Goal: Task Accomplishment & Management: Complete application form

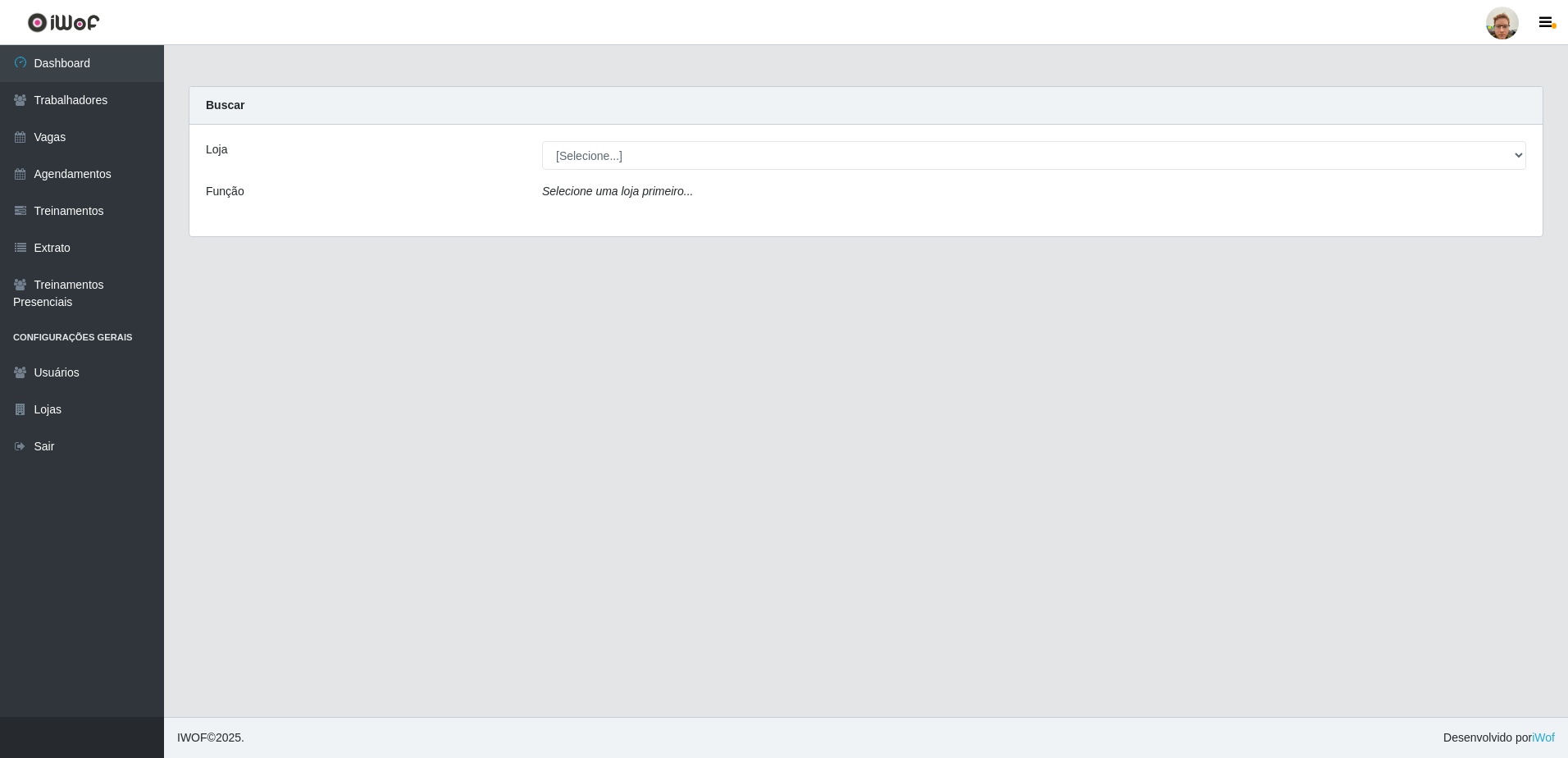
select select "168"
click at [542, 141] on select "[Selecione...] [GEOGRAPHIC_DATA][PERSON_NAME]" at bounding box center [1033, 155] width 984 height 29
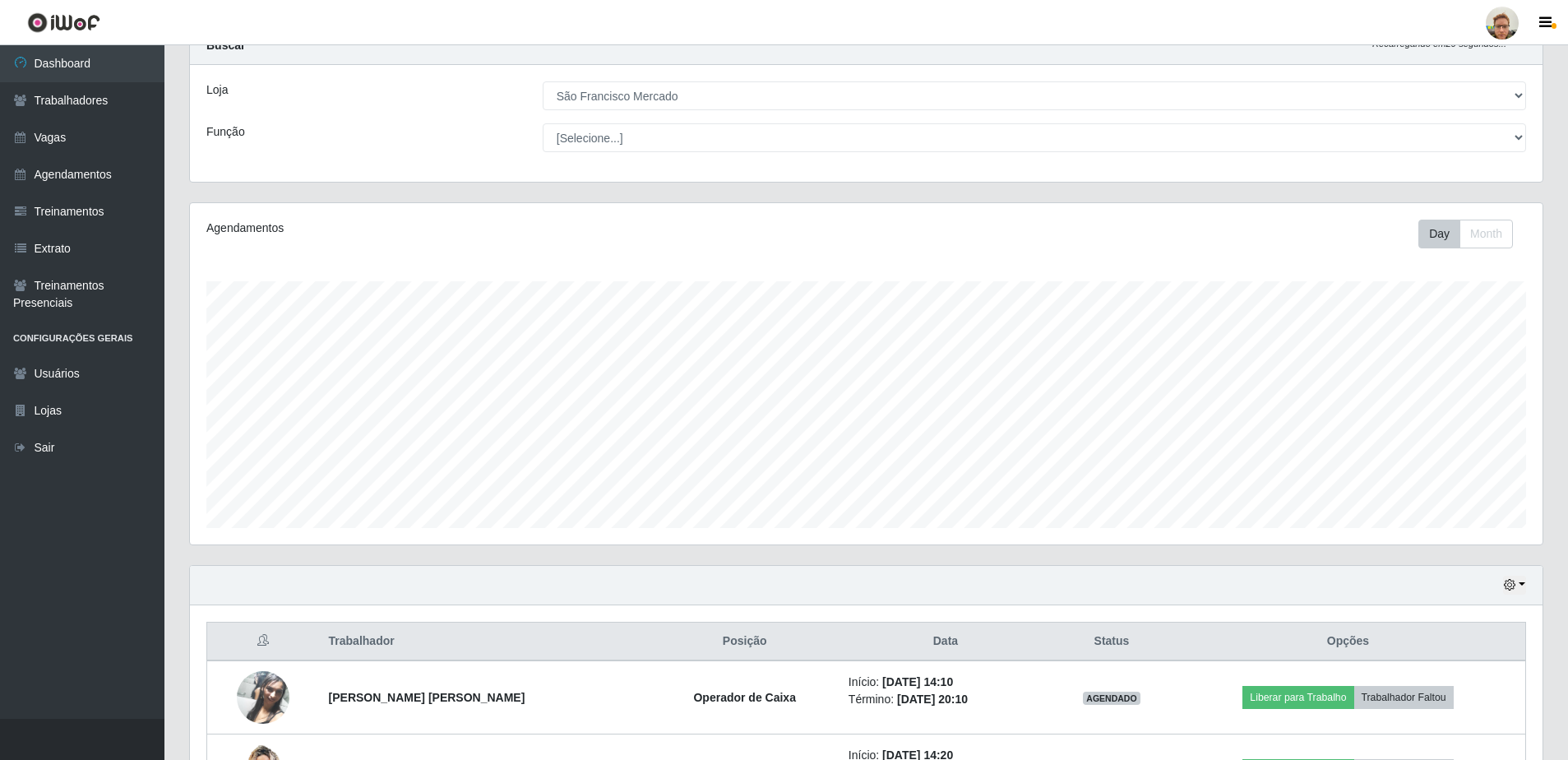
scroll to position [186, 0]
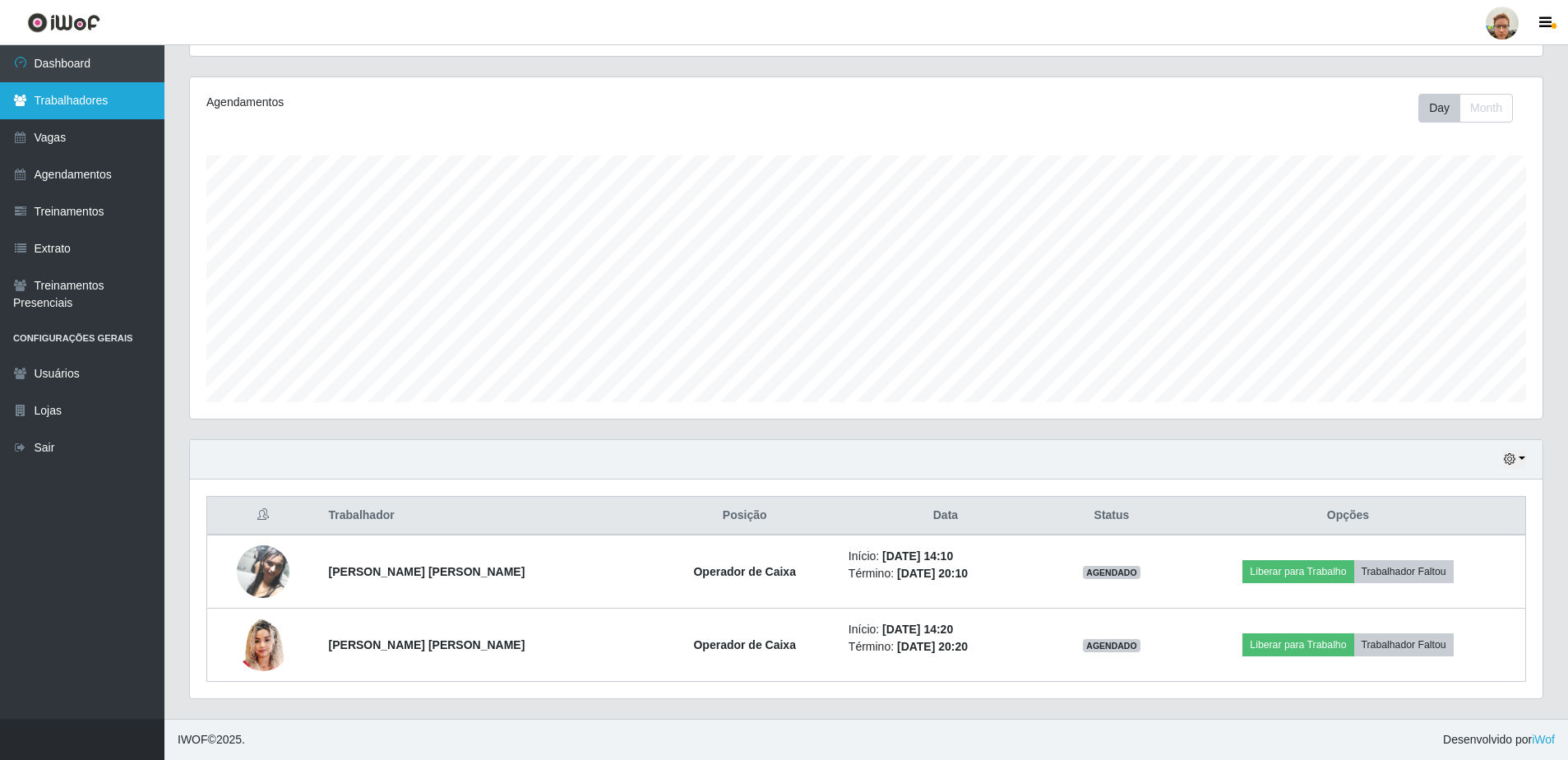
click at [116, 89] on link "Trabalhadores" at bounding box center [82, 101] width 165 height 37
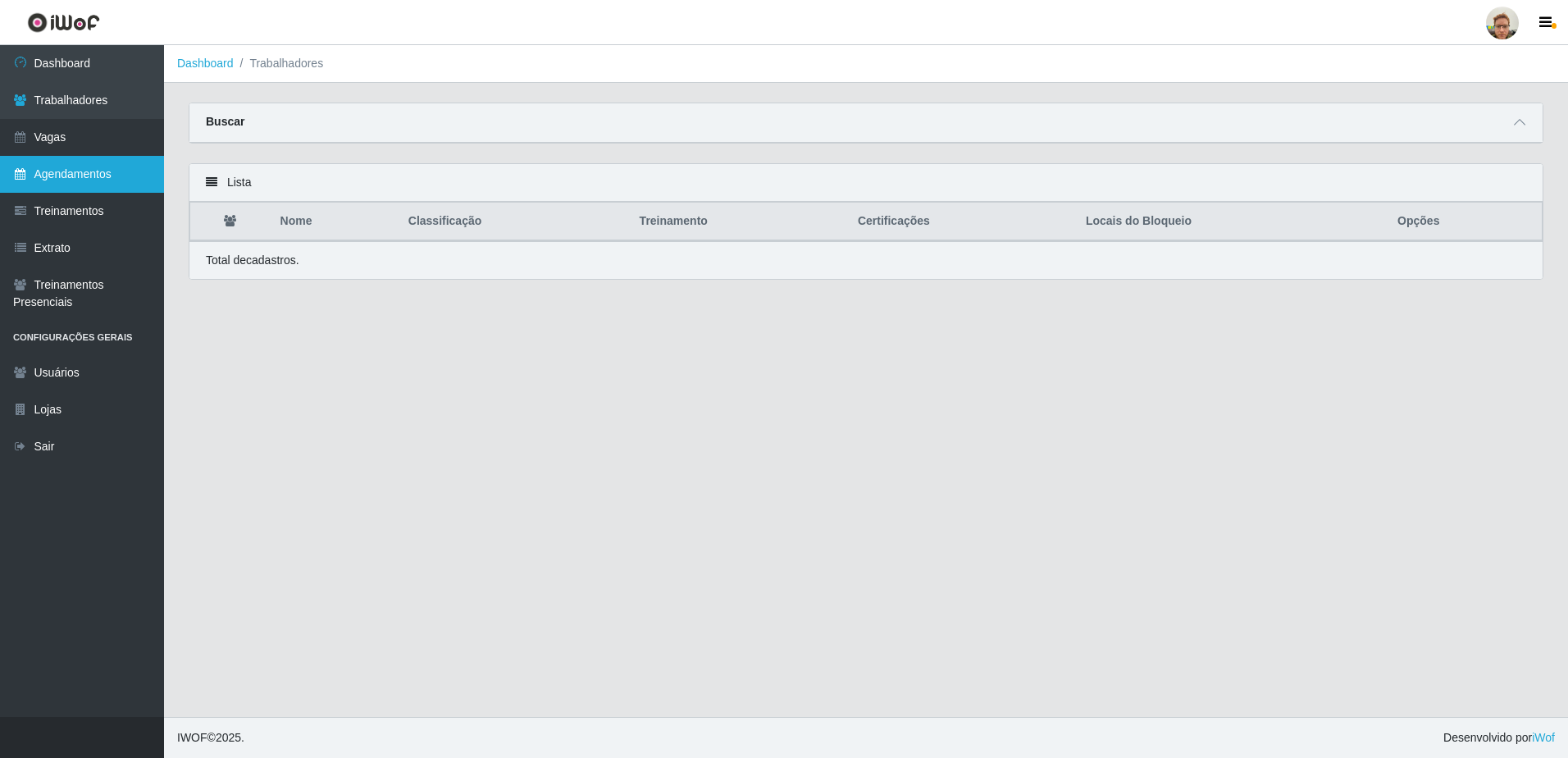
click at [94, 156] on link "Agendamentos" at bounding box center [82, 174] width 164 height 37
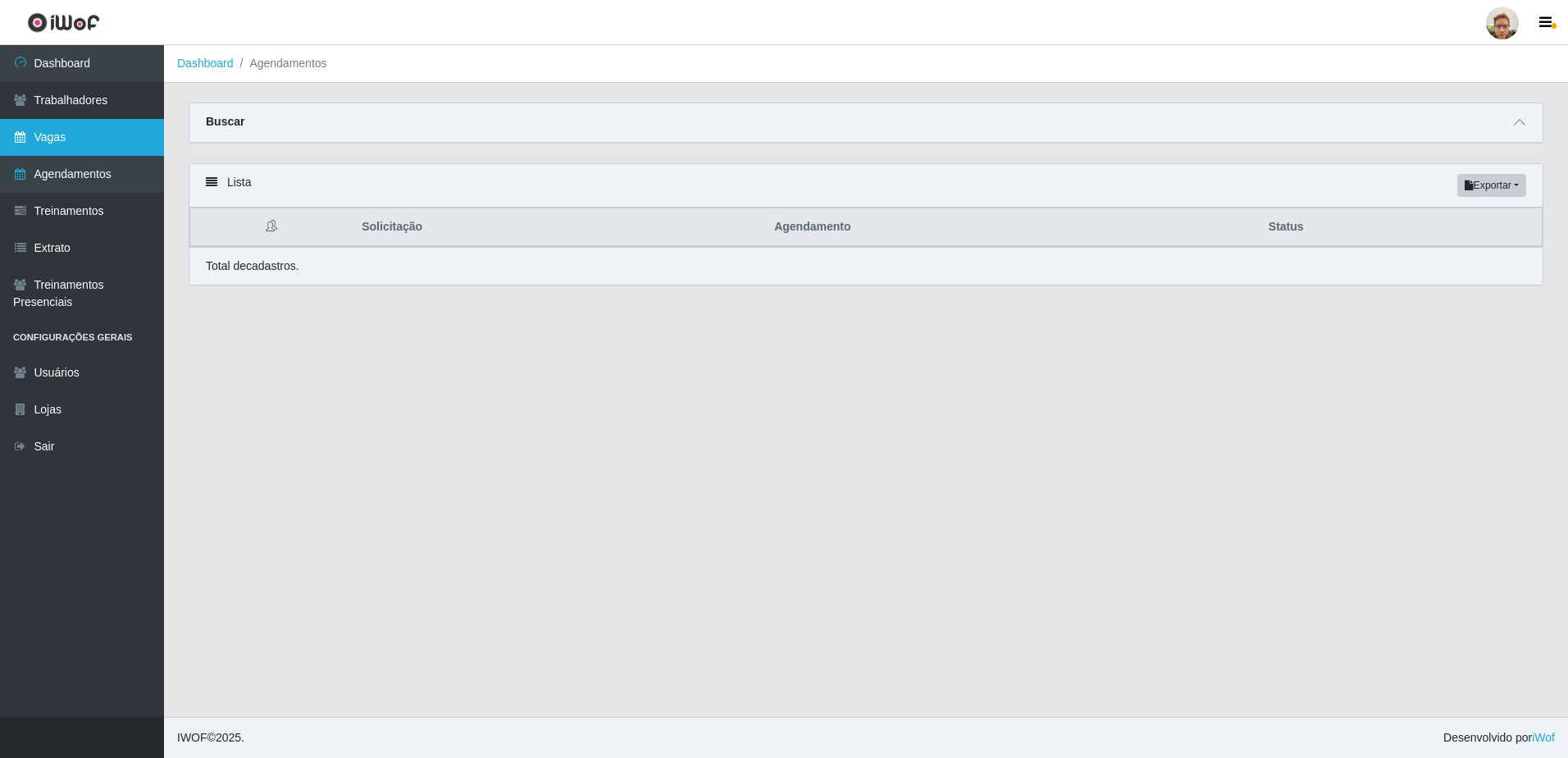
click at [90, 149] on link "Vagas" at bounding box center [82, 137] width 164 height 37
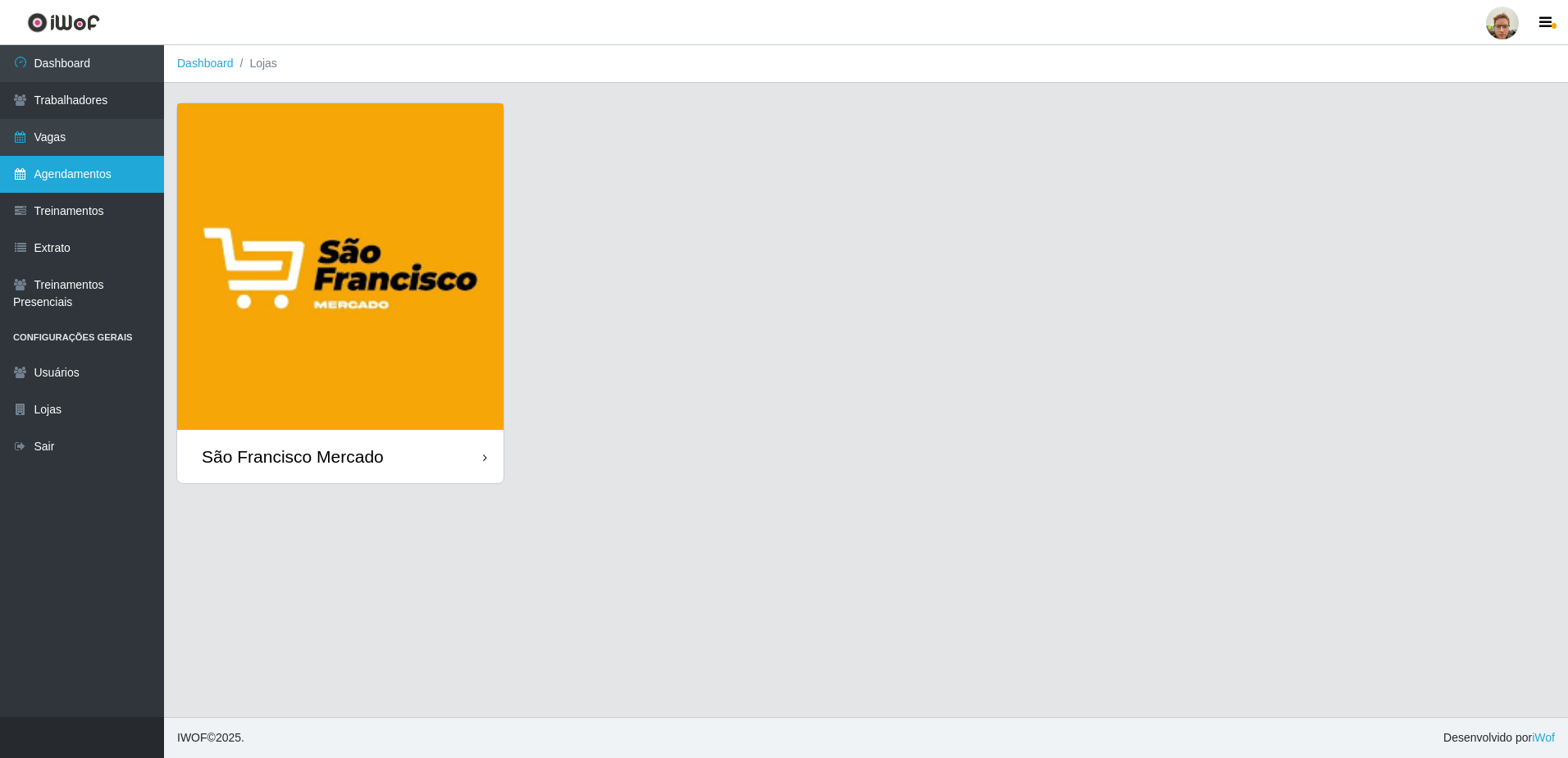
click at [120, 166] on link "Agendamentos" at bounding box center [82, 174] width 164 height 37
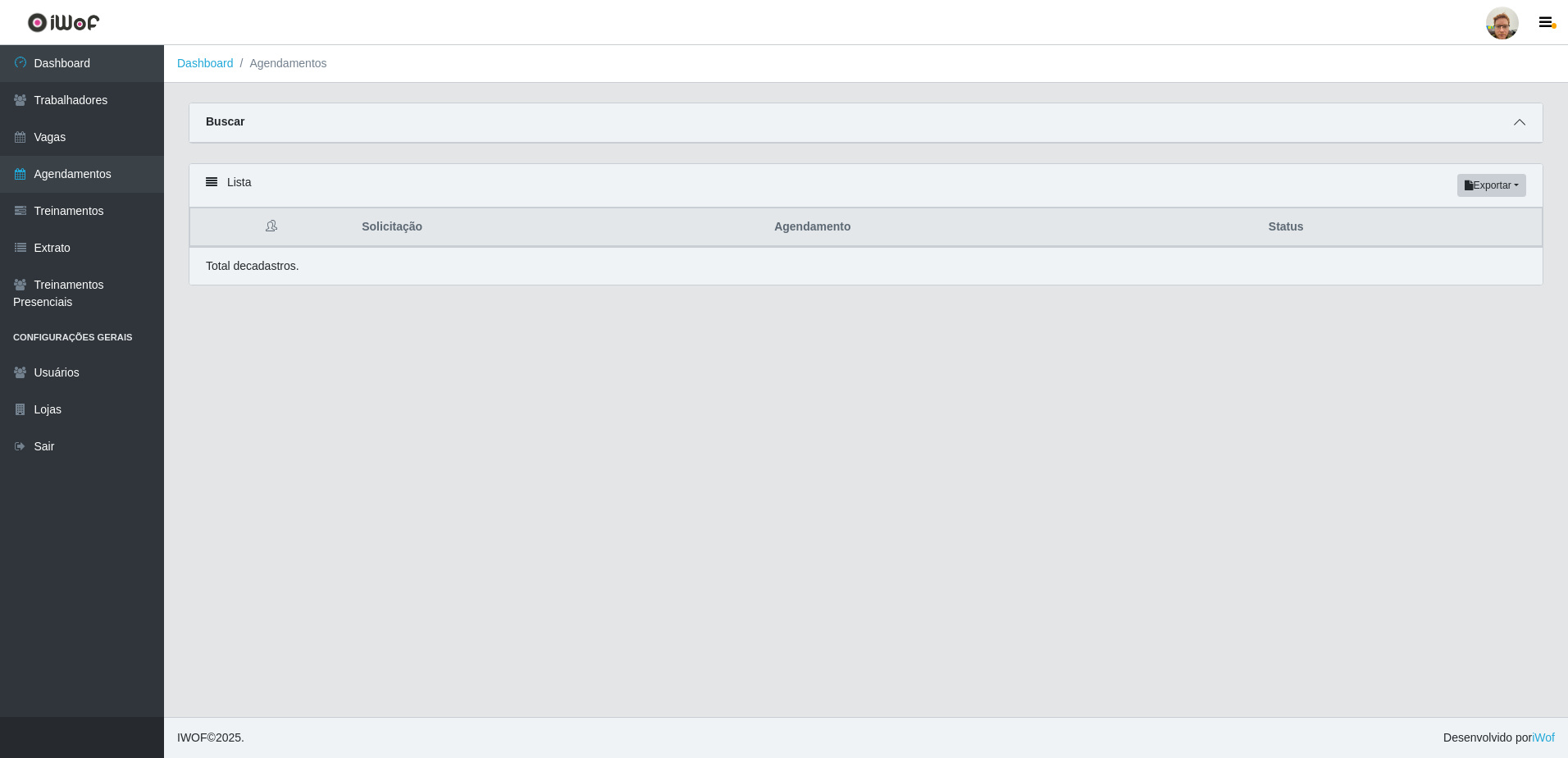
click at [1523, 116] on span at bounding box center [1520, 122] width 20 height 19
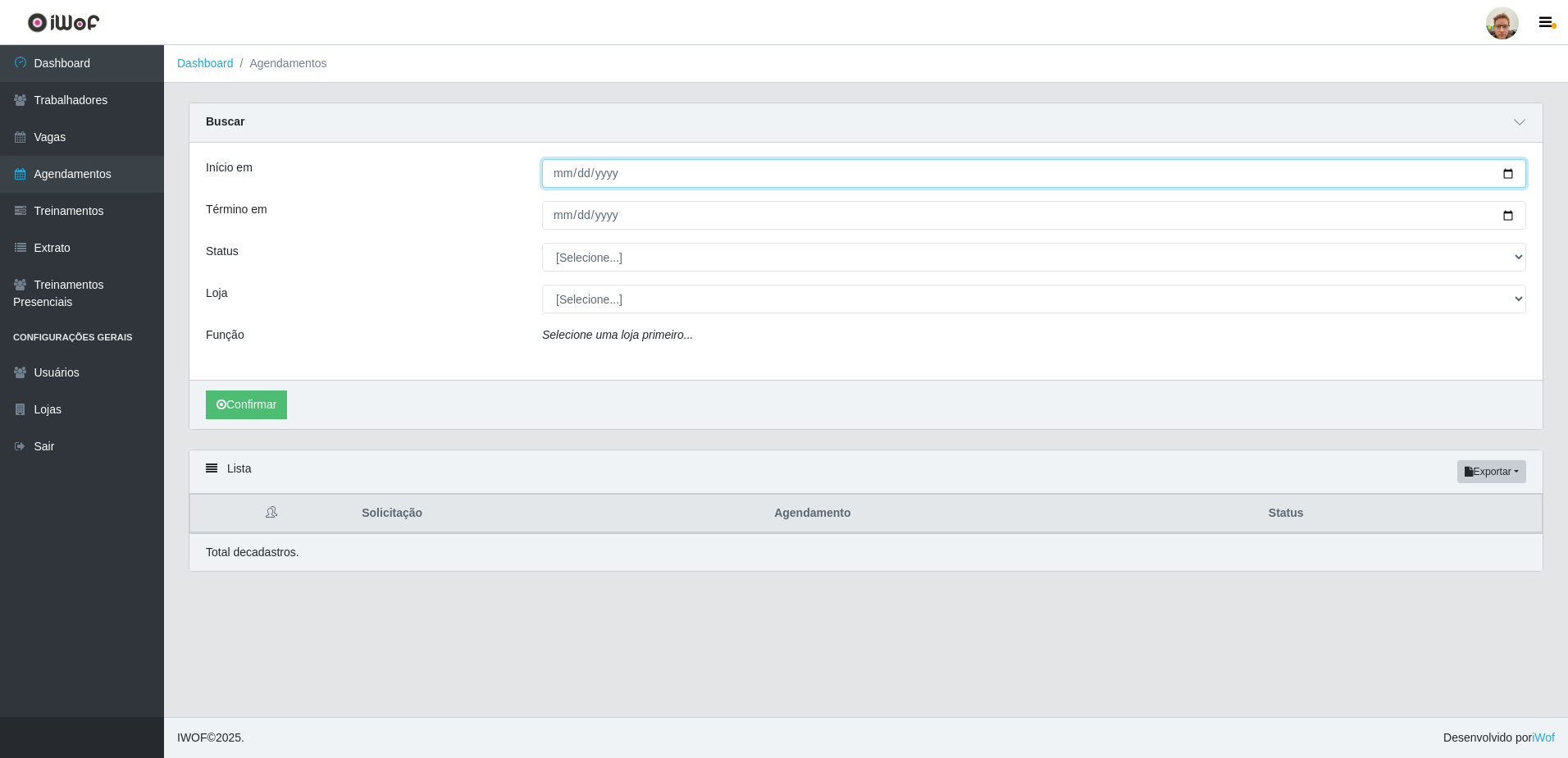
click at [1507, 178] on input "Início em" at bounding box center [1033, 174] width 984 height 29
type input "[DATE]"
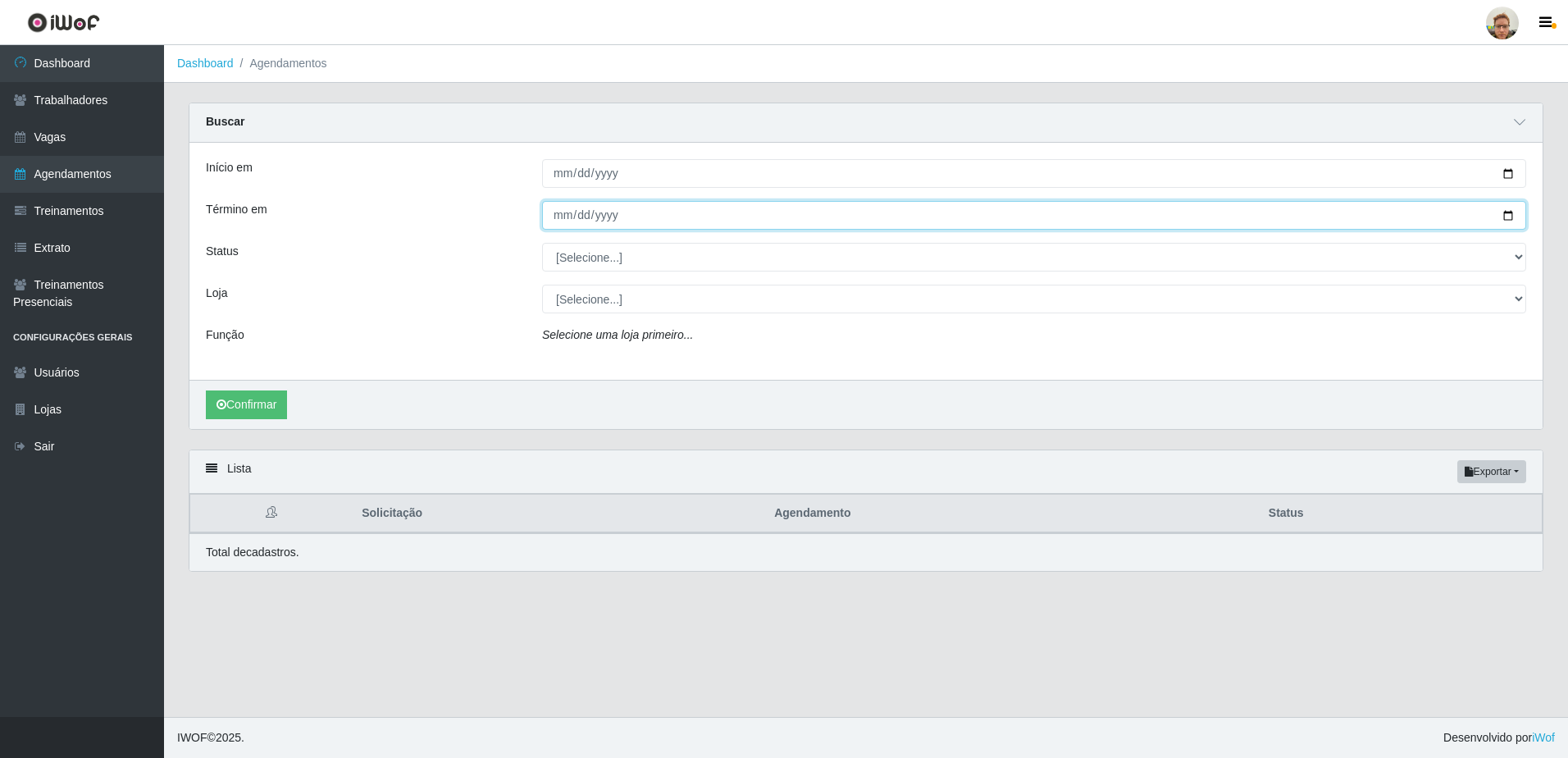
click at [1512, 212] on input "Término em" at bounding box center [1033, 215] width 984 height 29
type input "[DATE]"
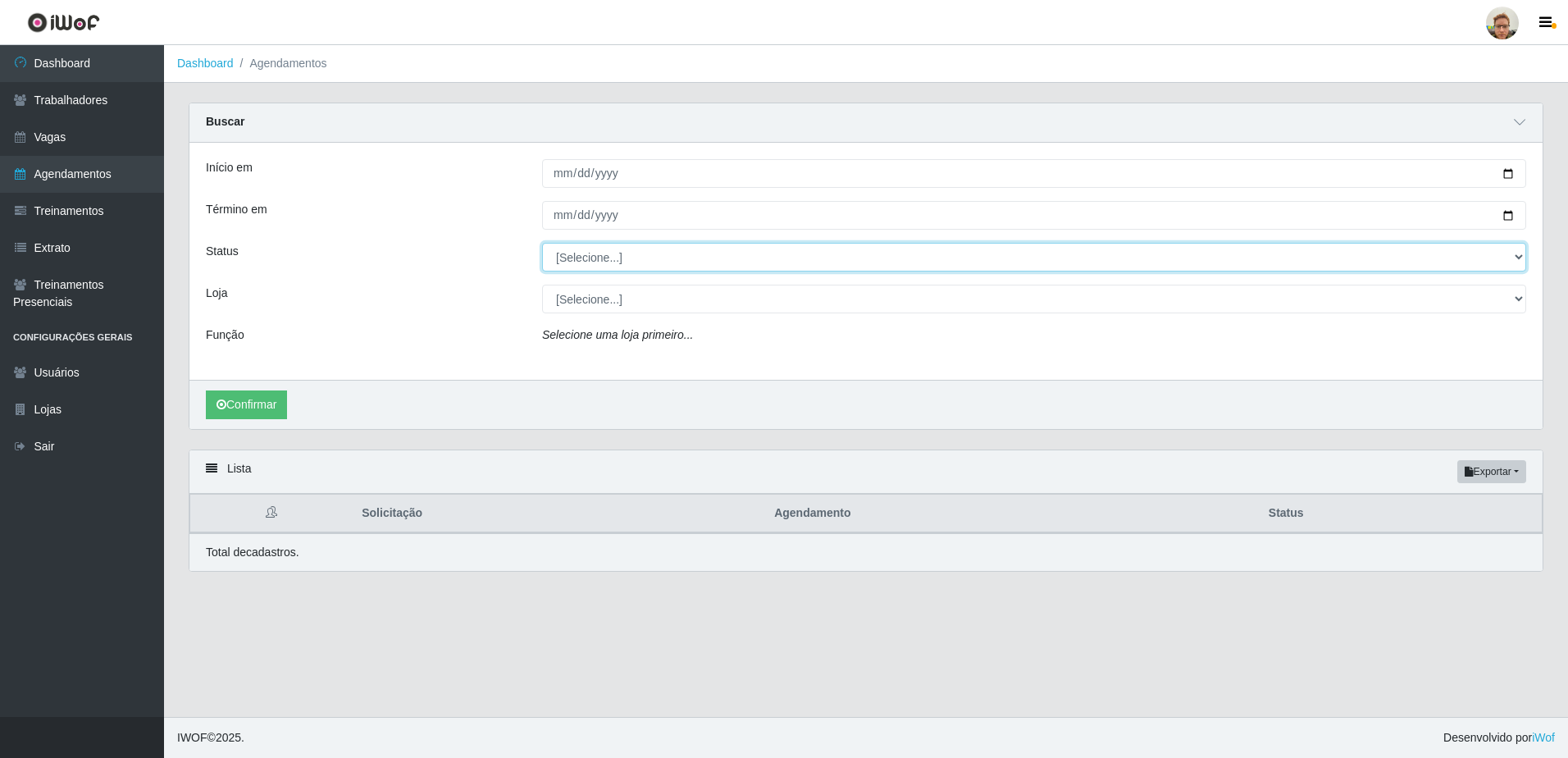
click at [636, 262] on select "[Selecione...] AGENDADO AGUARDANDO LIBERAR EM ANDAMENTO EM REVISÃO FINALIZADO C…" at bounding box center [1033, 257] width 984 height 29
click at [542, 243] on select "[Selecione...] AGENDADO AGUARDANDO LIBERAR EM ANDAMENTO EM REVISÃO FINALIZADO C…" at bounding box center [1033, 257] width 984 height 29
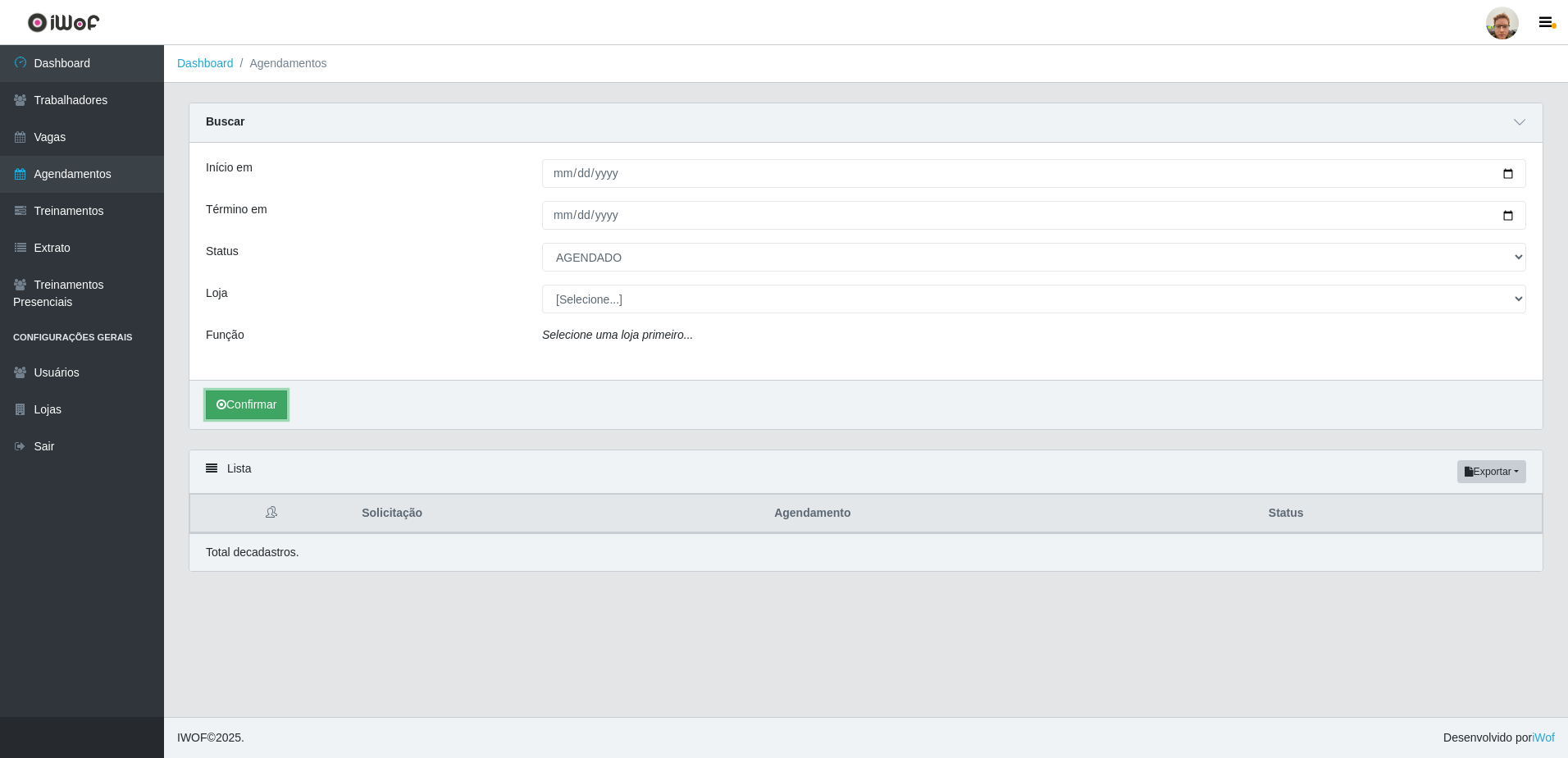
click at [248, 408] on button "Confirmar" at bounding box center [247, 404] width 81 height 29
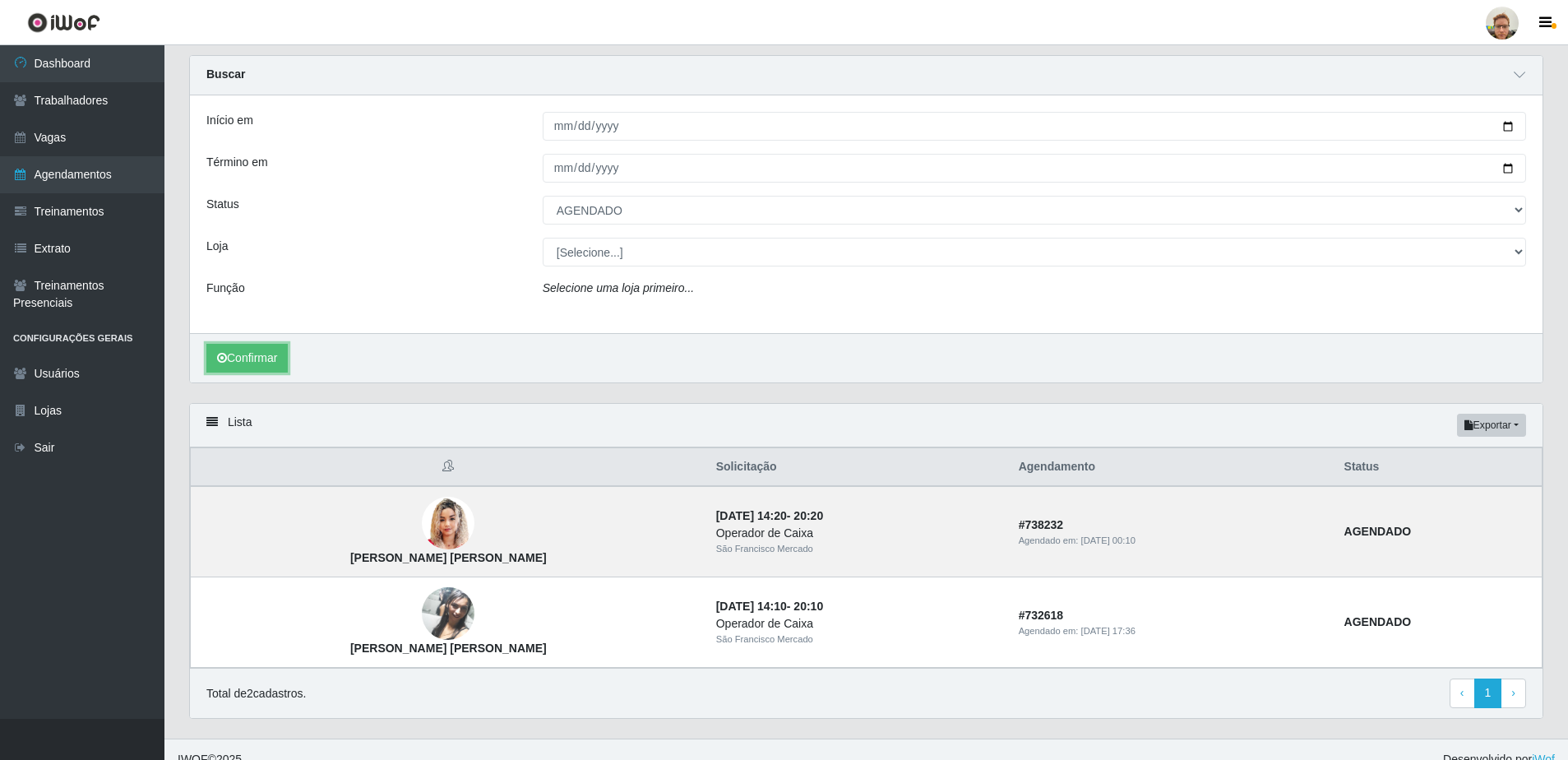
scroll to position [68, 0]
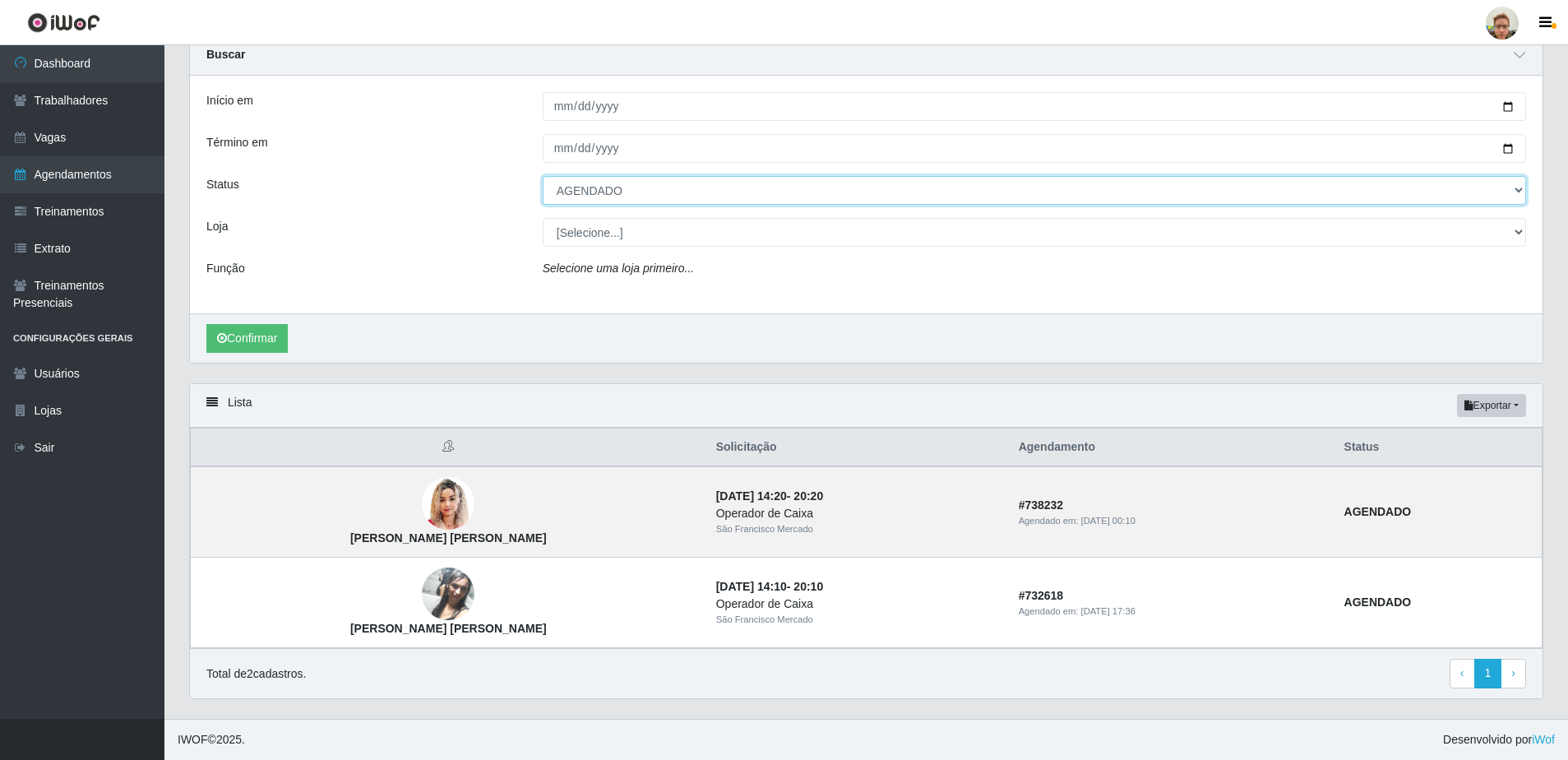
click at [568, 178] on select "[Selecione...] AGENDADO AGUARDANDO LIBERAR EM ANDAMENTO EM REVISÃO FINALIZADO C…" at bounding box center [1035, 190] width 984 height 29
click at [543, 176] on select "[Selecione...] AGENDADO AGUARDANDO LIBERAR EM ANDAMENTO EM REVISÃO FINALIZADO C…" at bounding box center [1035, 190] width 984 height 29
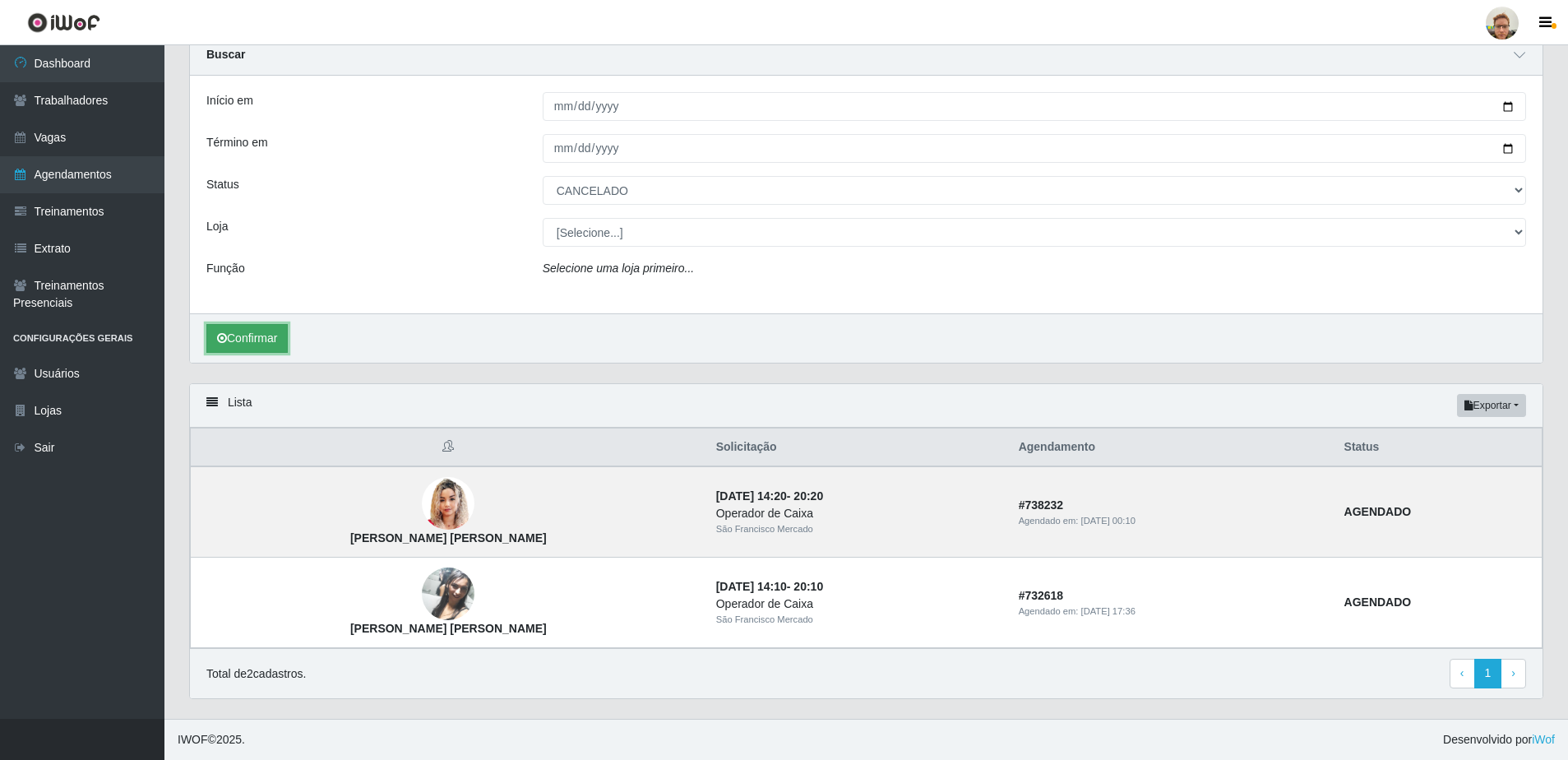
click at [267, 334] on button "Confirmar" at bounding box center [247, 338] width 82 height 29
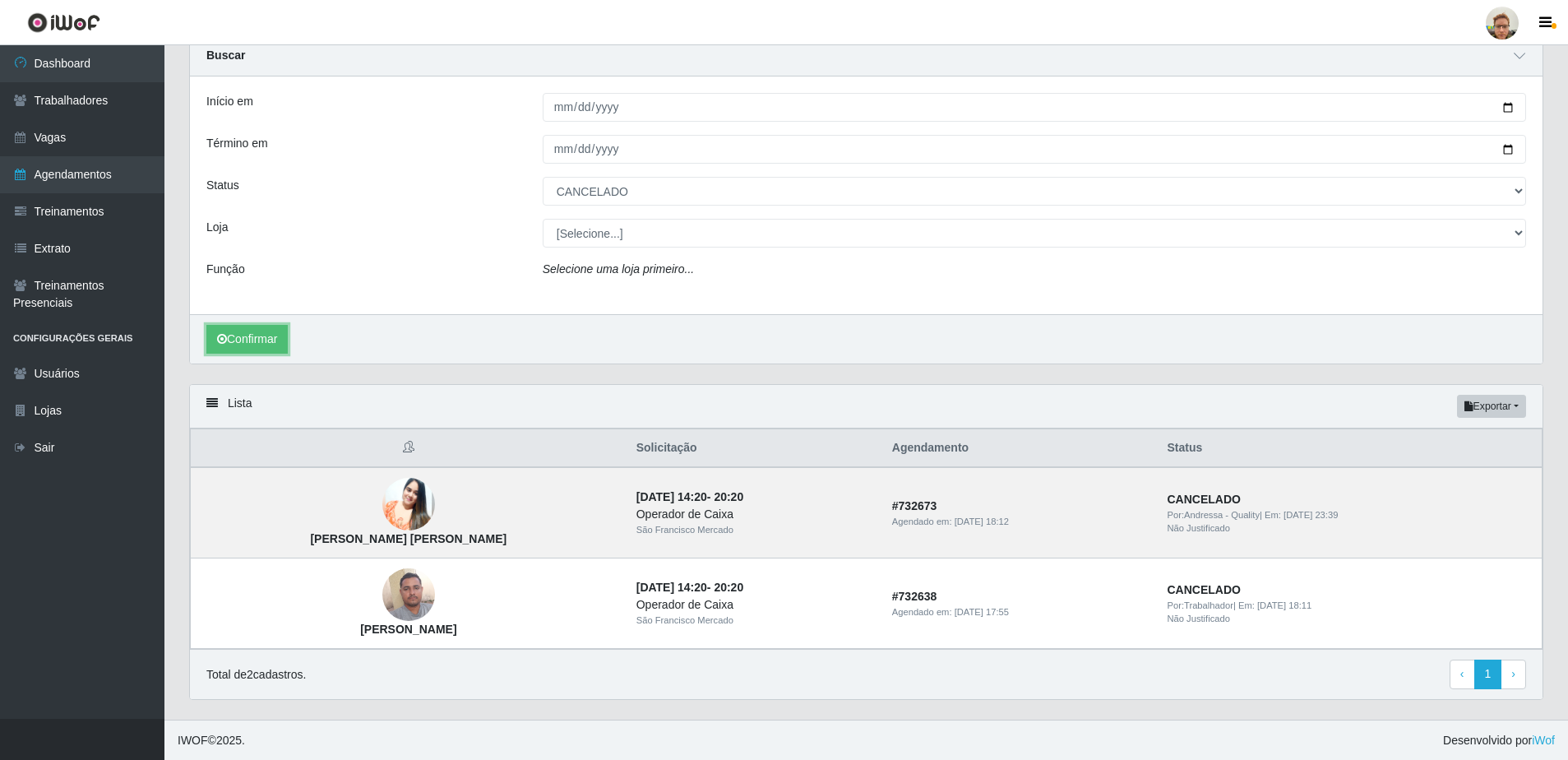
scroll to position [68, 0]
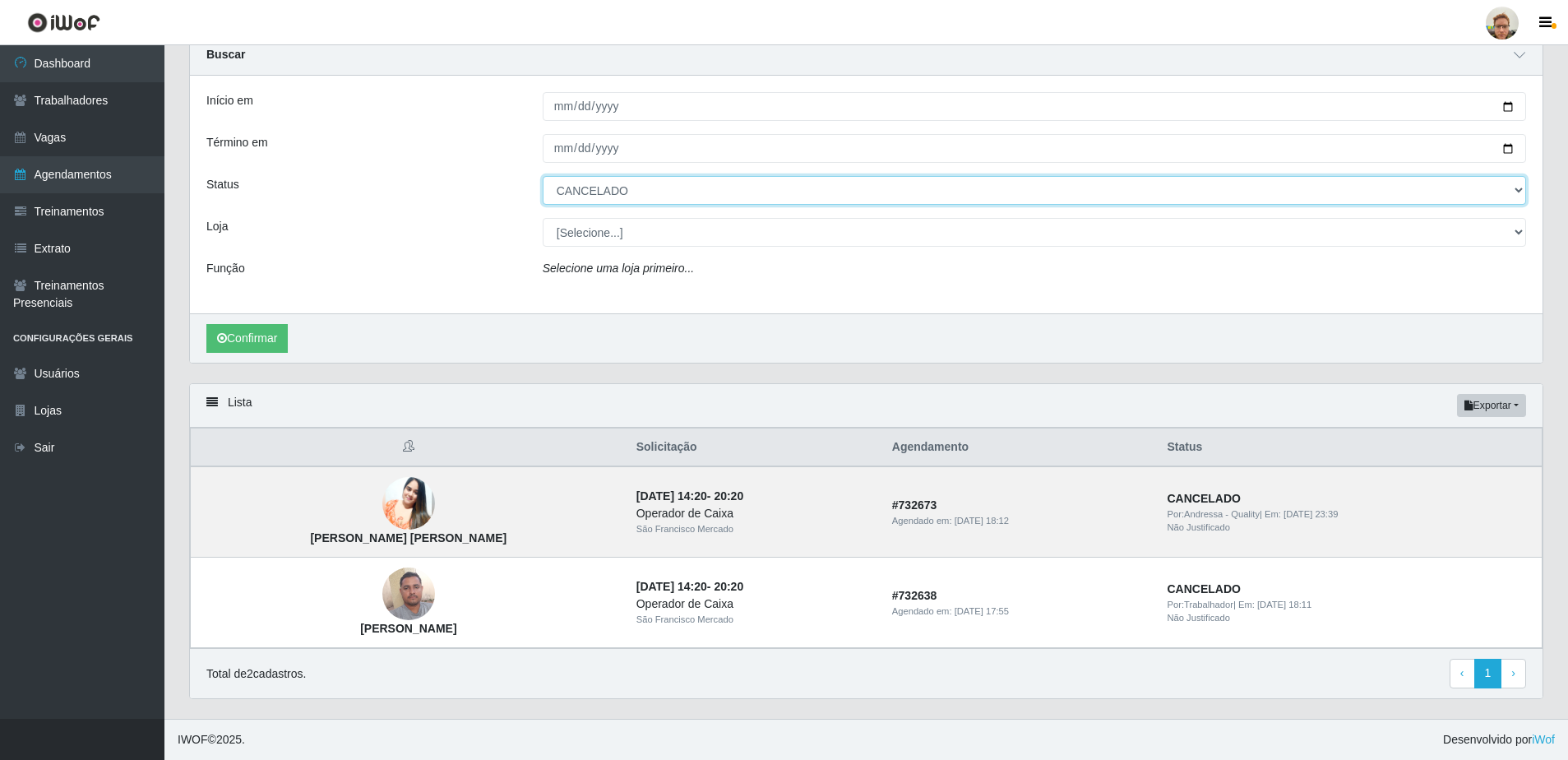
drag, startPoint x: 624, startPoint y: 181, endPoint x: 615, endPoint y: 194, distance: 15.8
click at [624, 181] on select "[Selecione...] AGENDADO AGUARDANDO LIBERAR EM ANDAMENTO EM REVISÃO FINALIZADO C…" at bounding box center [1035, 190] width 984 height 29
select select "AGENDADO"
click at [543, 176] on select "[Selecione...] AGENDADO AGUARDANDO LIBERAR EM ANDAMENTO EM REVISÃO FINALIZADO C…" at bounding box center [1035, 190] width 984 height 29
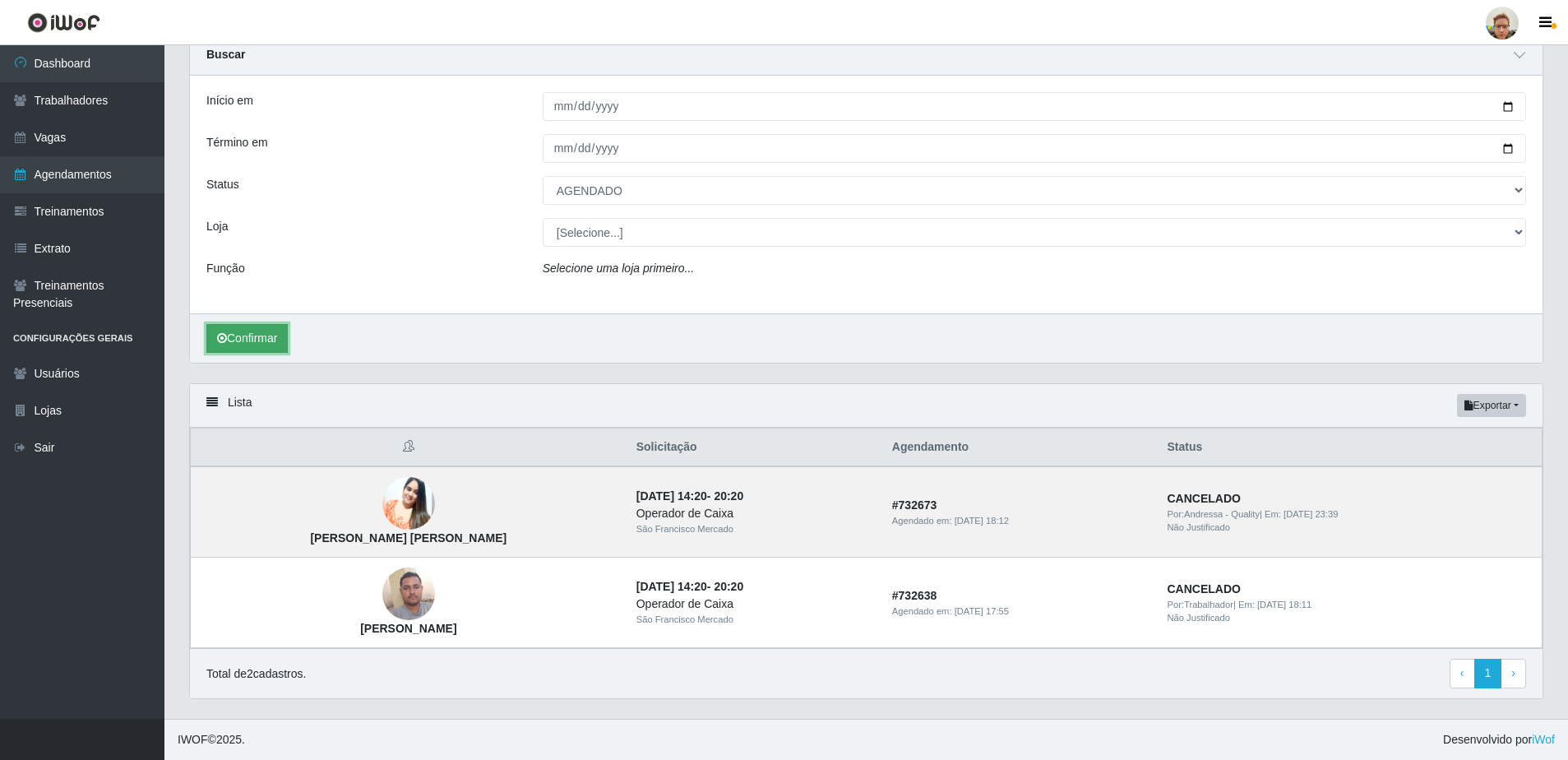
click at [268, 342] on button "Confirmar" at bounding box center [247, 338] width 82 height 29
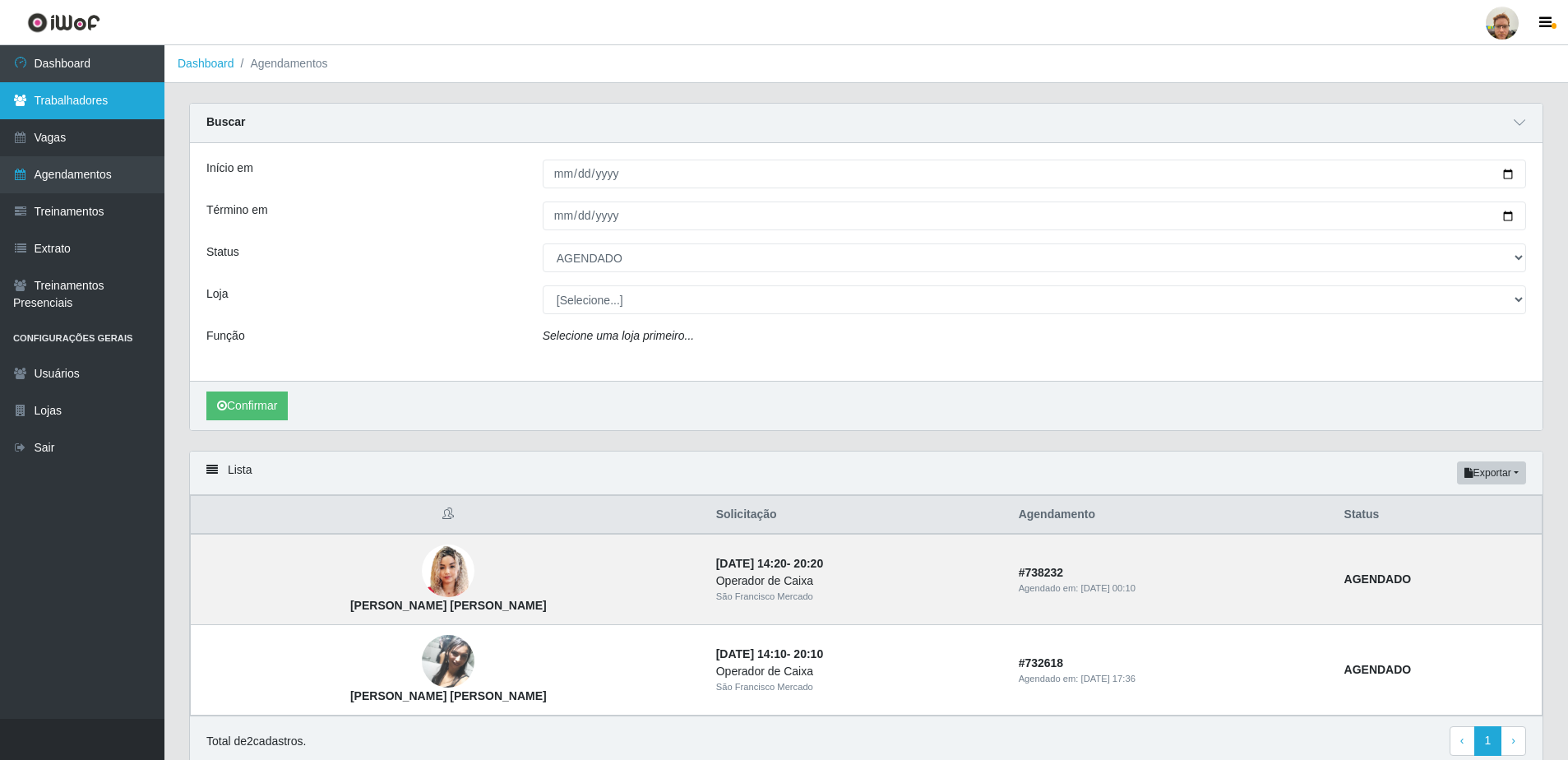
click at [49, 98] on link "Trabalhadores" at bounding box center [82, 101] width 165 height 37
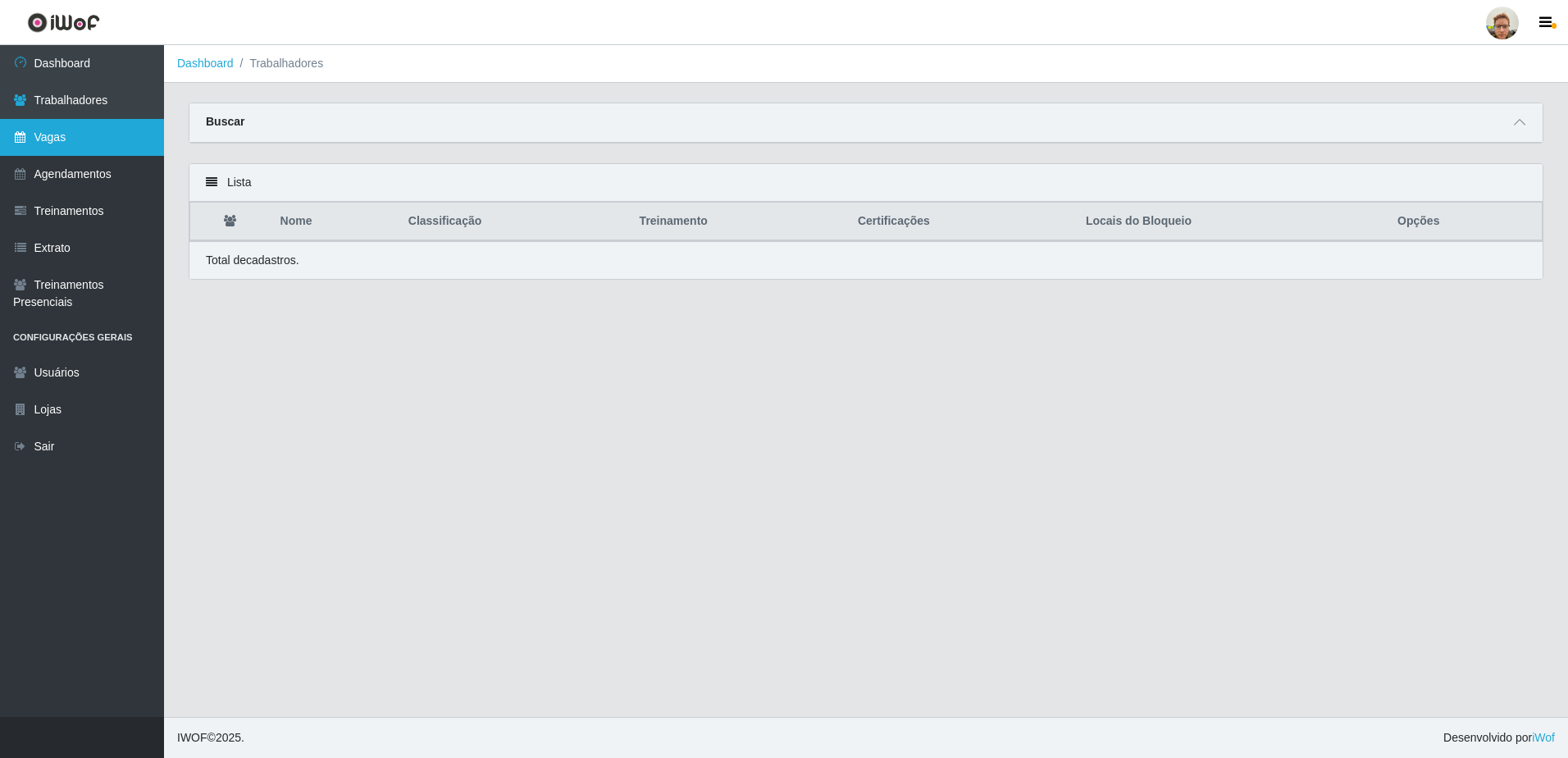
click at [107, 149] on link "Vagas" at bounding box center [82, 137] width 164 height 37
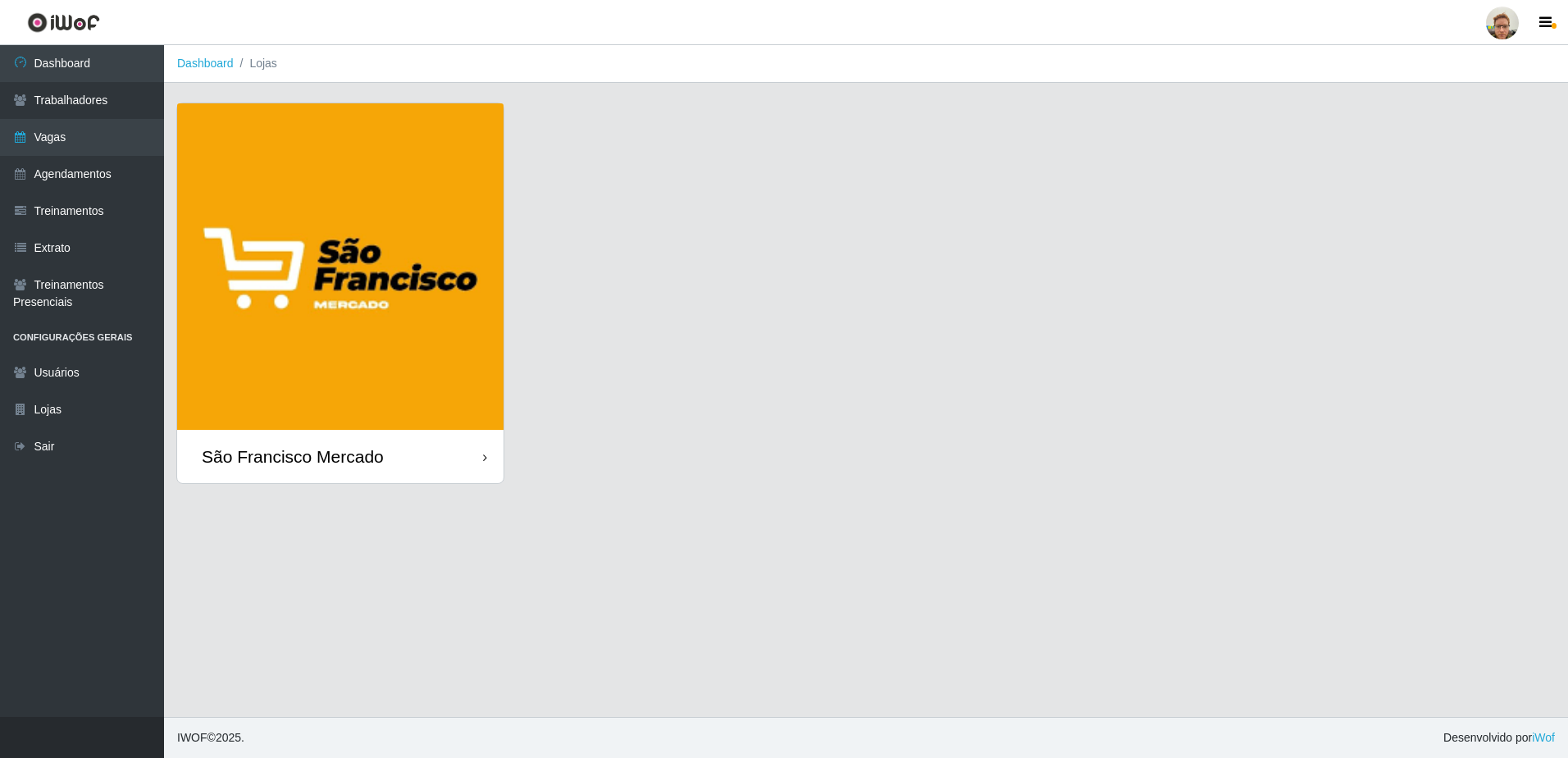
click at [438, 364] on img at bounding box center [339, 266] width 326 height 326
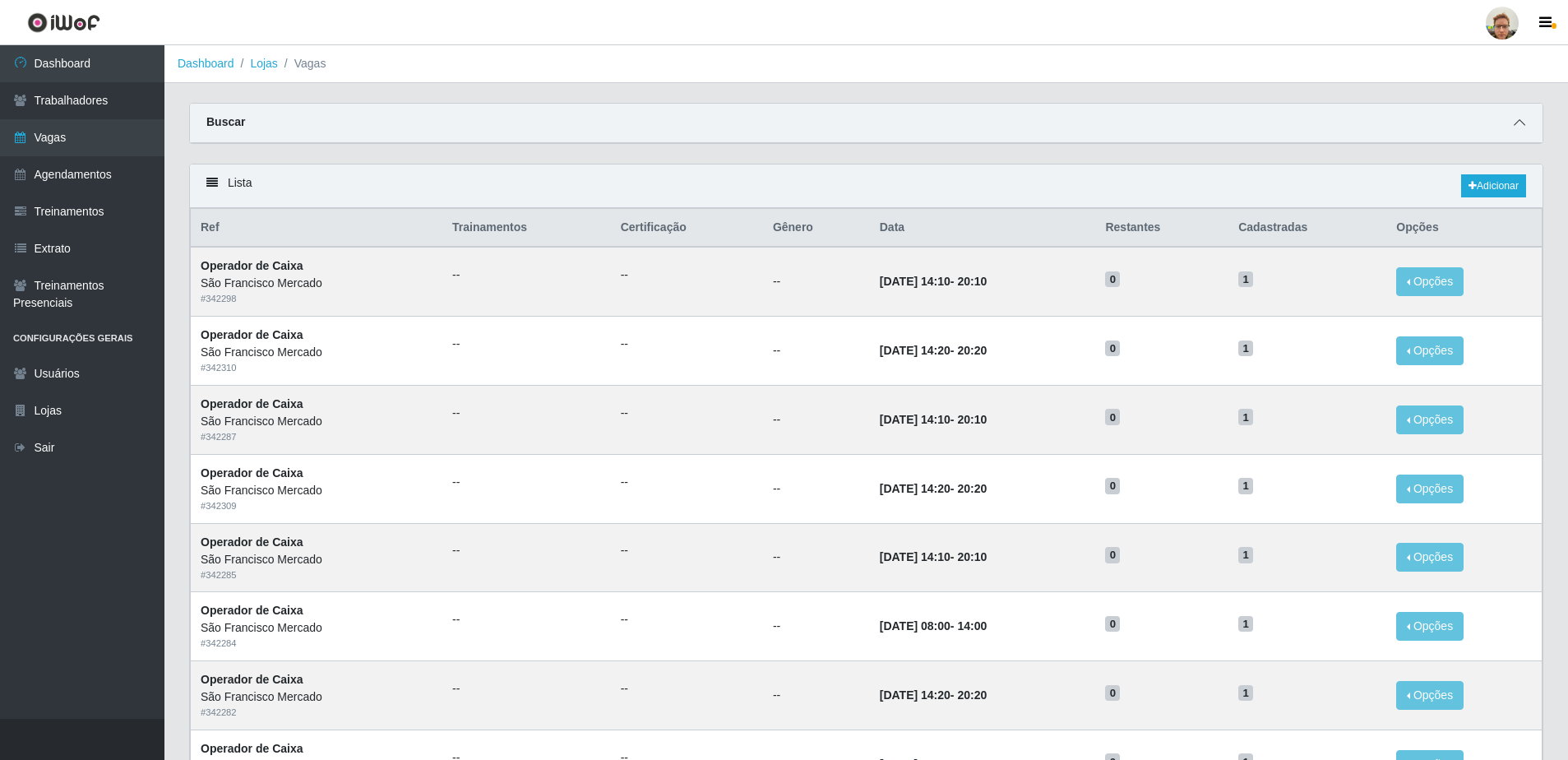
click at [1524, 122] on icon at bounding box center [1520, 122] width 12 height 12
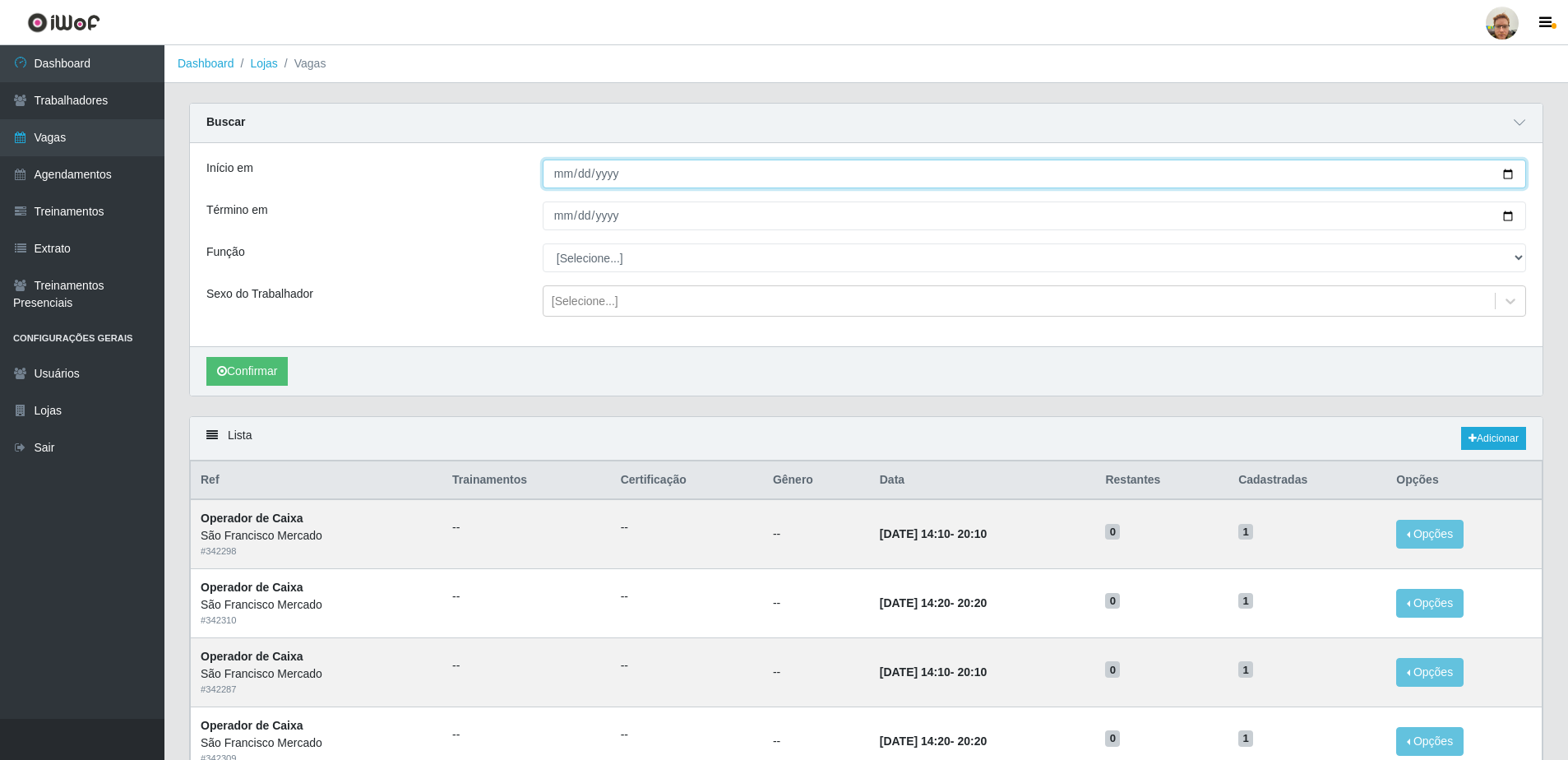
click at [1506, 171] on input "Início em" at bounding box center [1035, 174] width 984 height 29
type input "[DATE]"
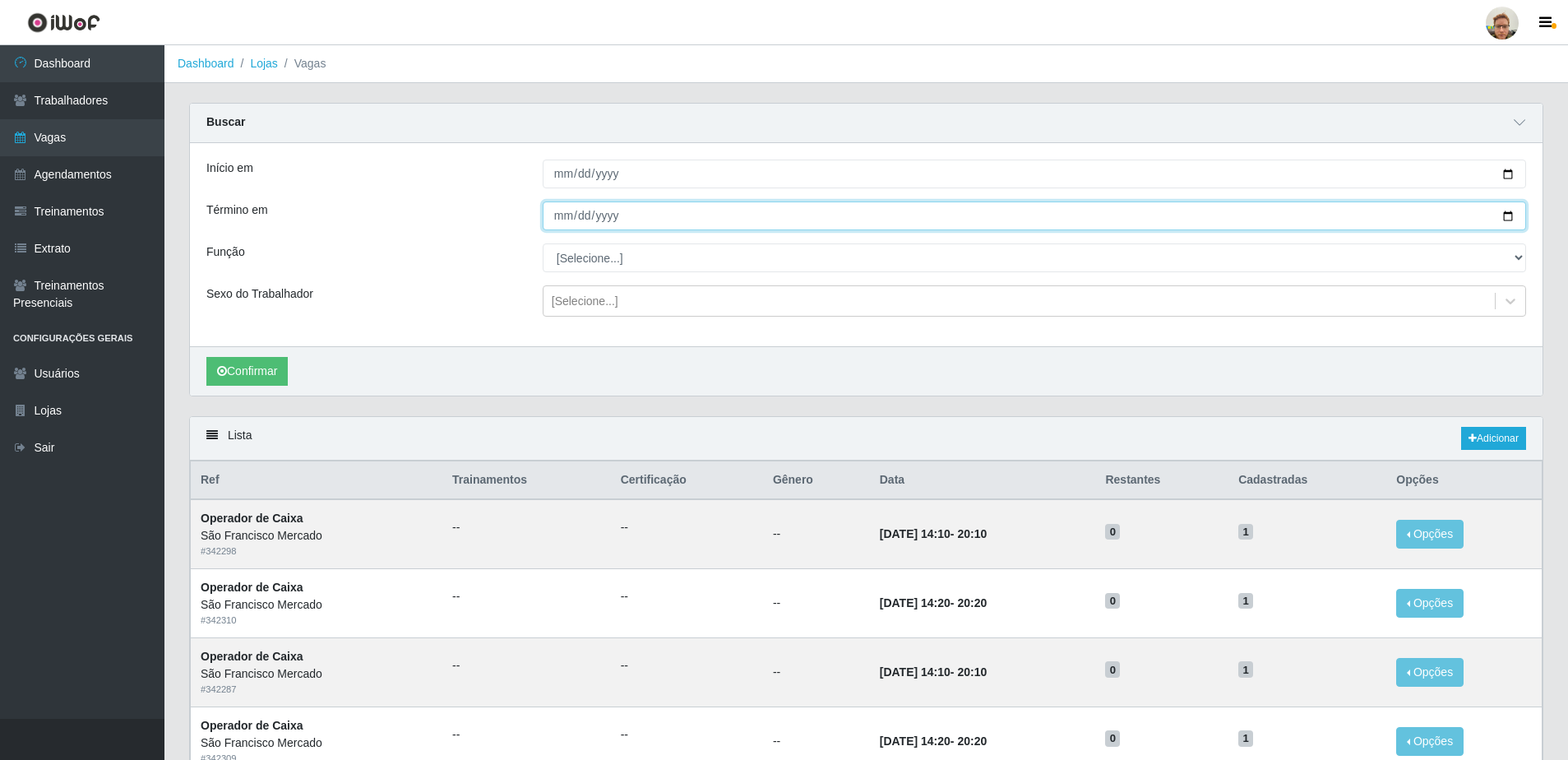
click at [1513, 217] on input "Término em" at bounding box center [1035, 216] width 984 height 29
type input "[DATE]"
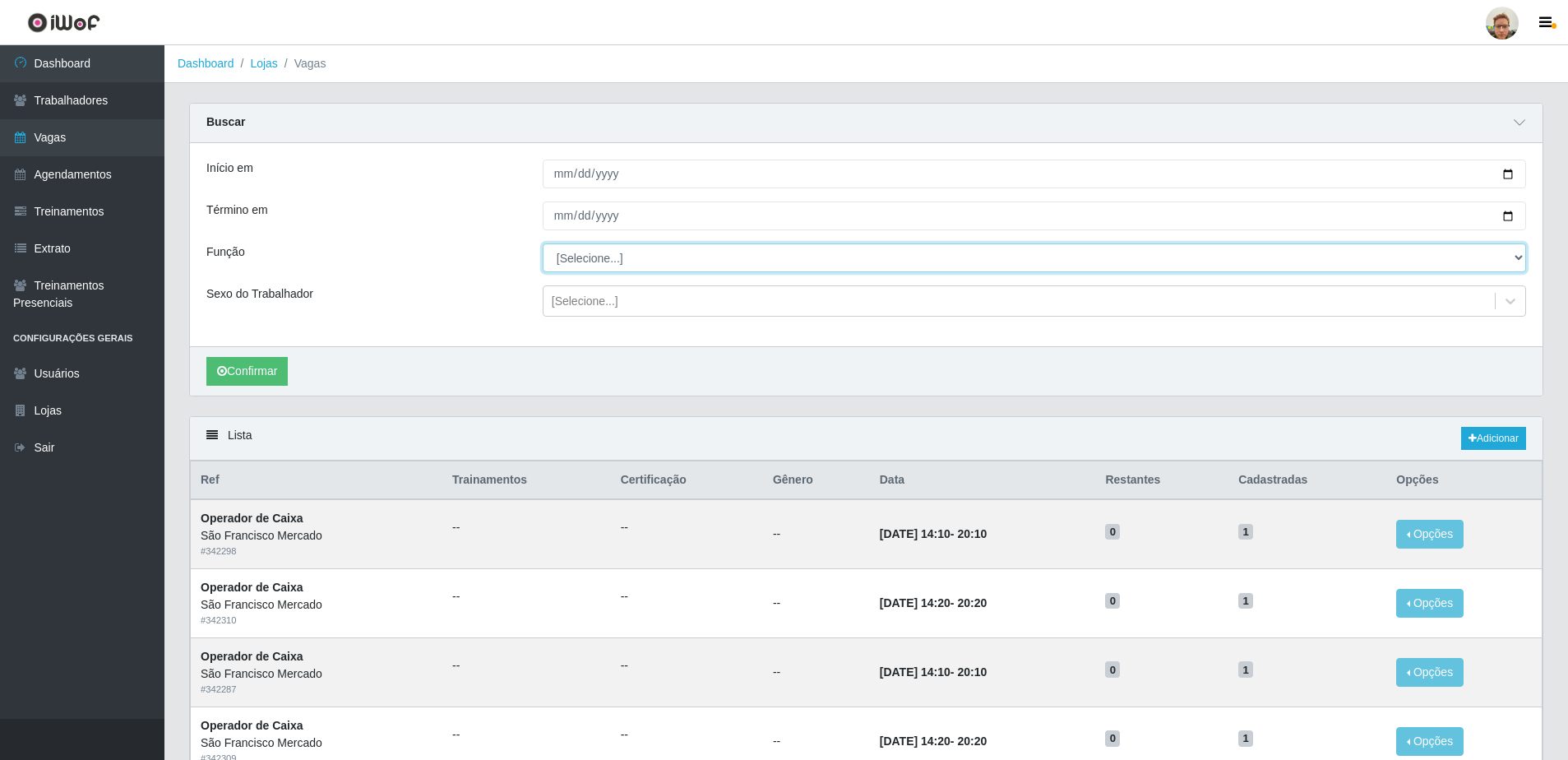
click at [640, 266] on select "[Selecione...] Balconista de Açougue [PERSON_NAME] de Açougue + Balconista de A…" at bounding box center [1035, 257] width 984 height 29
select select "22"
click at [543, 244] on select "[Selecione...] Balconista de Açougue [PERSON_NAME] de Açougue + Balconista de A…" at bounding box center [1035, 257] width 984 height 29
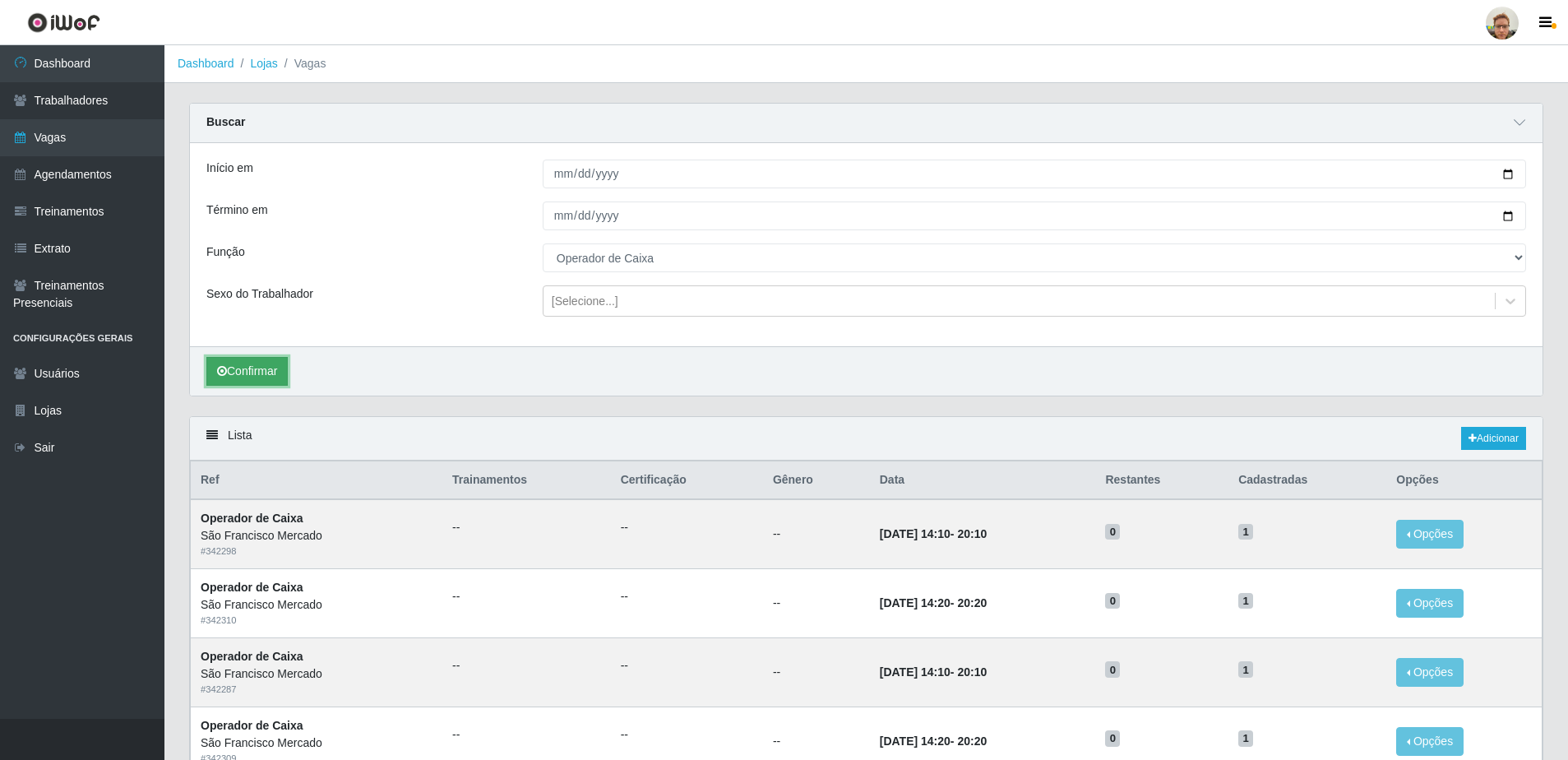
click at [257, 364] on button "Confirmar" at bounding box center [247, 371] width 82 height 29
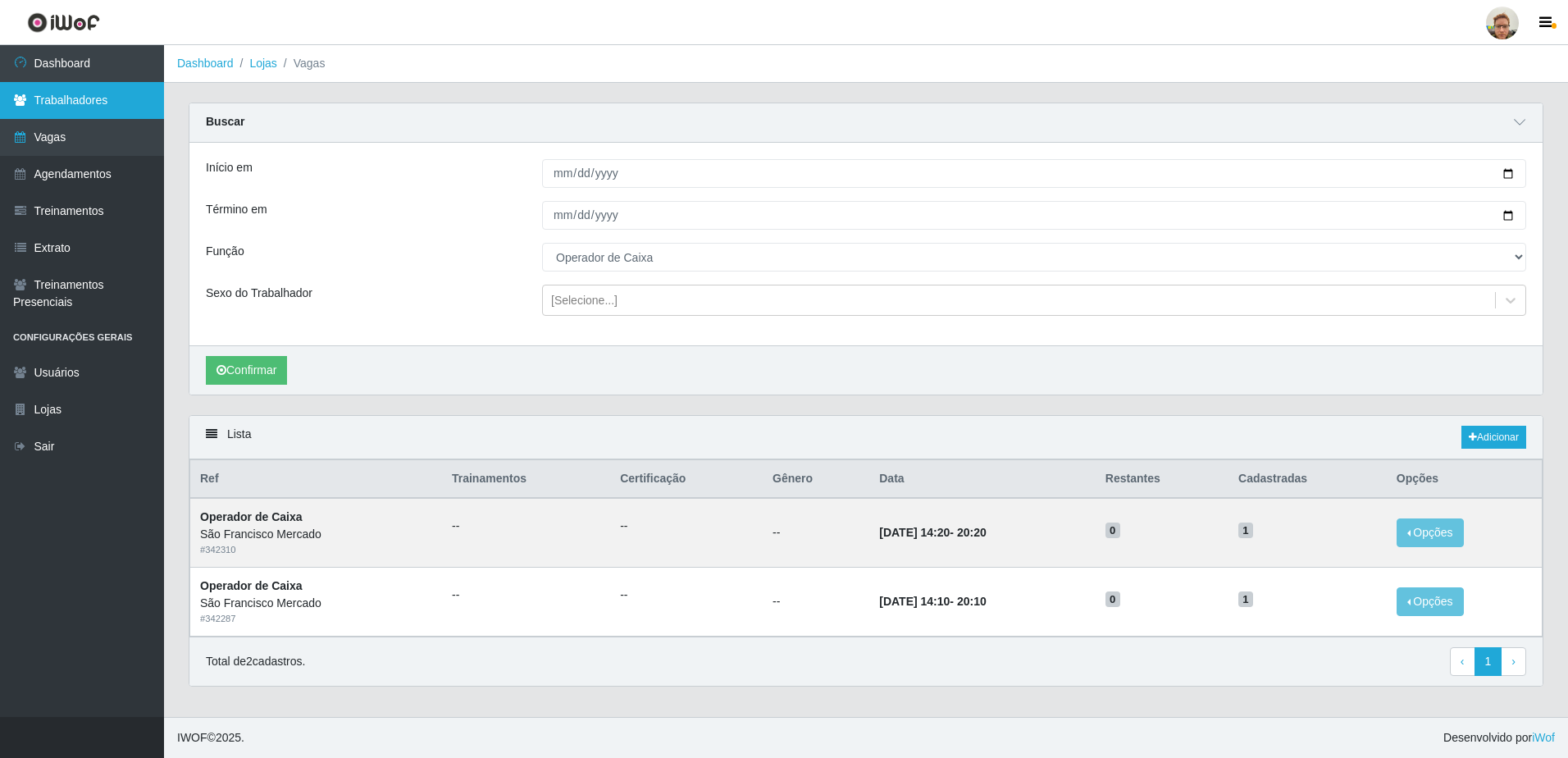
click at [81, 98] on link "Trabalhadores" at bounding box center [82, 100] width 164 height 37
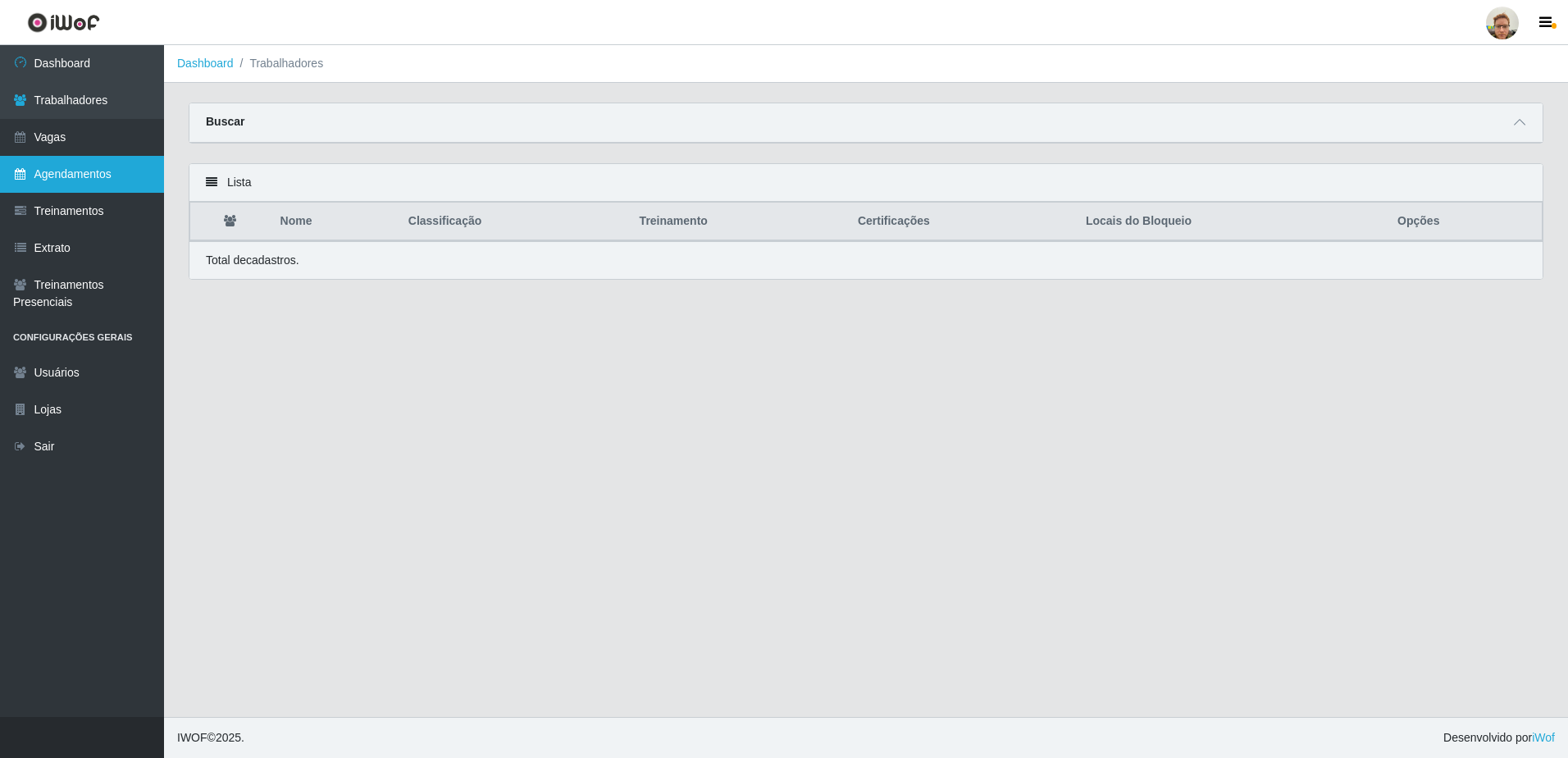
click at [125, 192] on link "Agendamentos" at bounding box center [82, 174] width 164 height 37
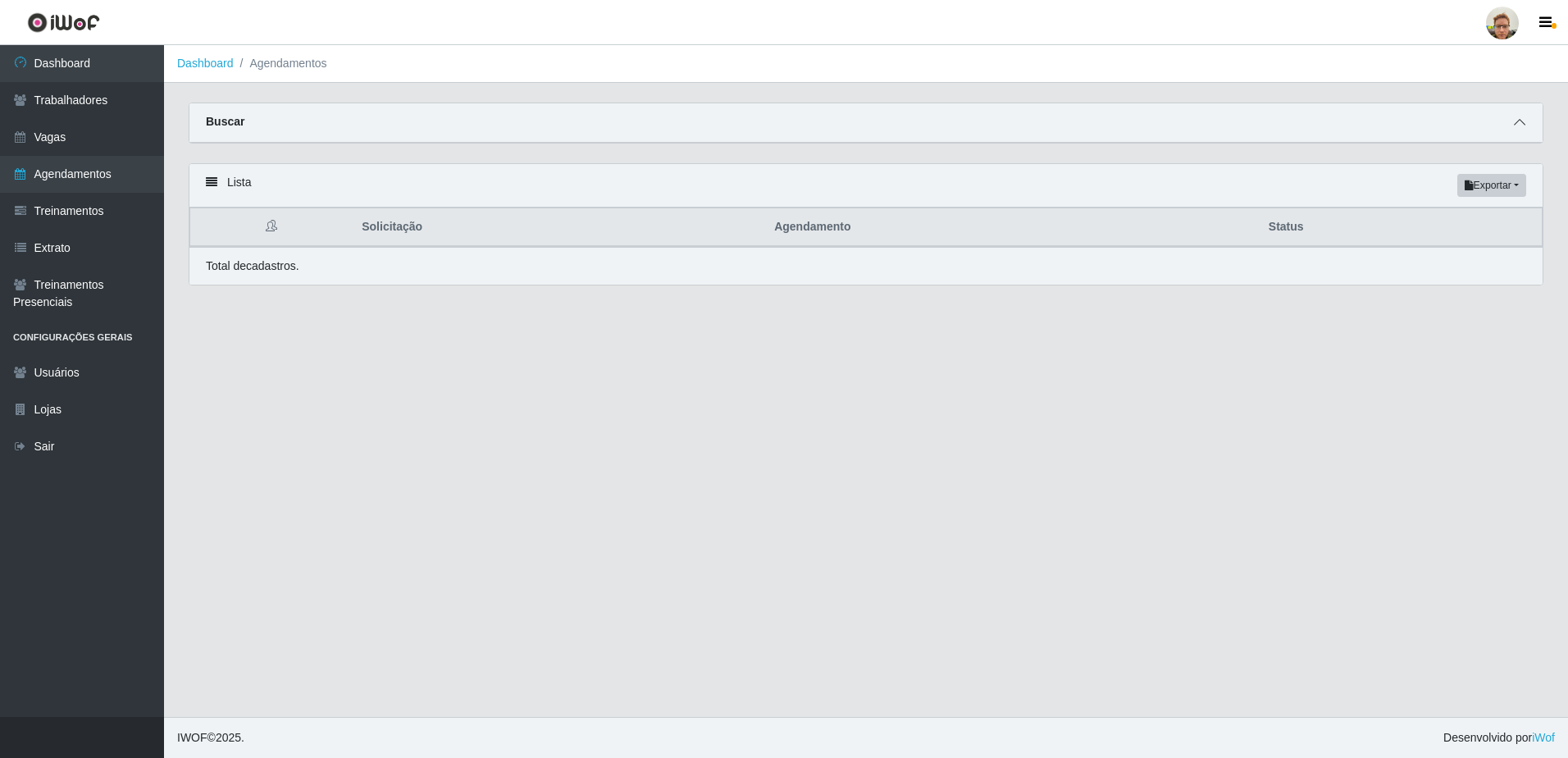
click at [1513, 123] on span at bounding box center [1520, 122] width 20 height 19
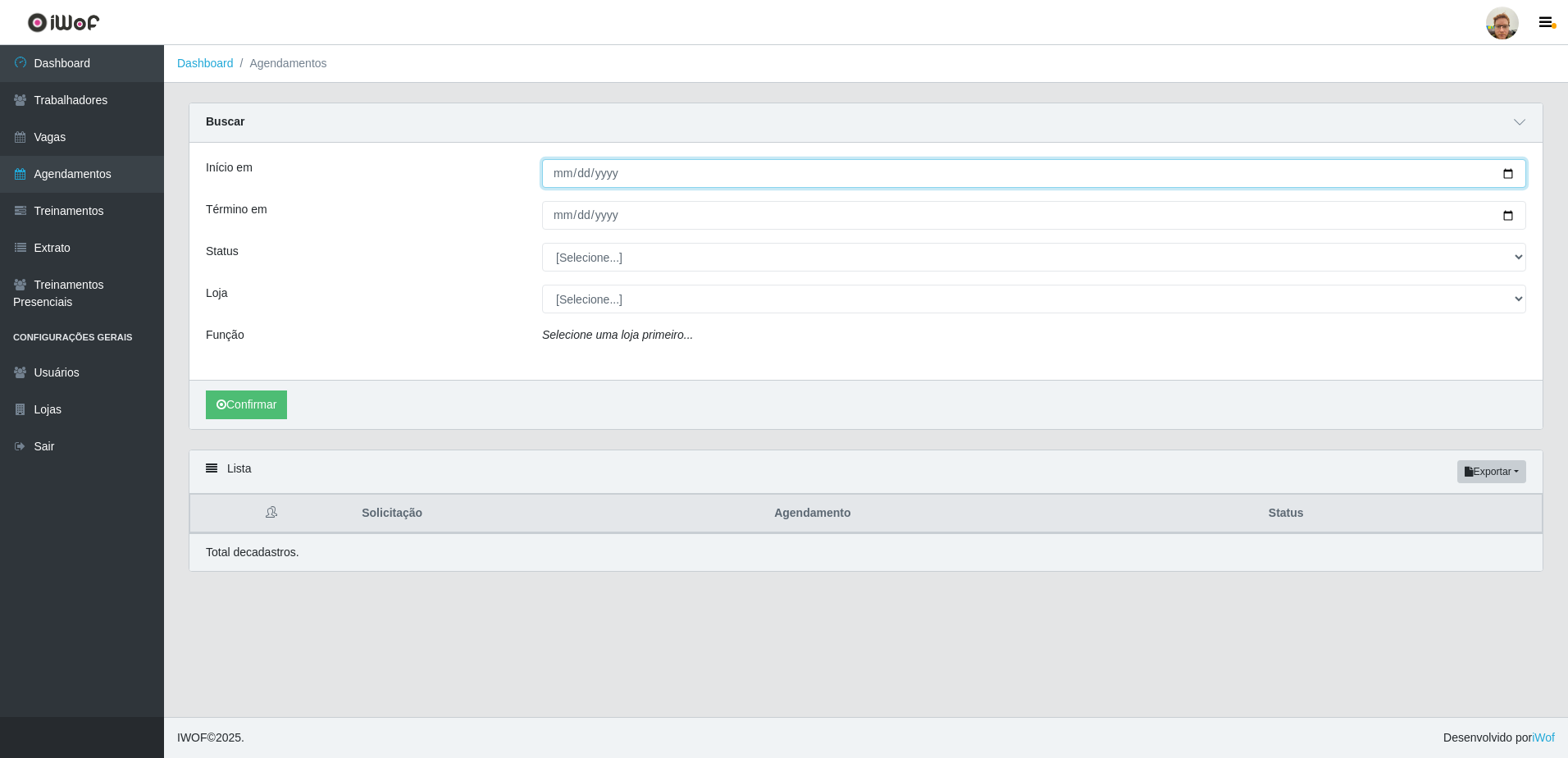
click at [1503, 169] on input "Início em" at bounding box center [1033, 174] width 984 height 29
type input "[DATE]"
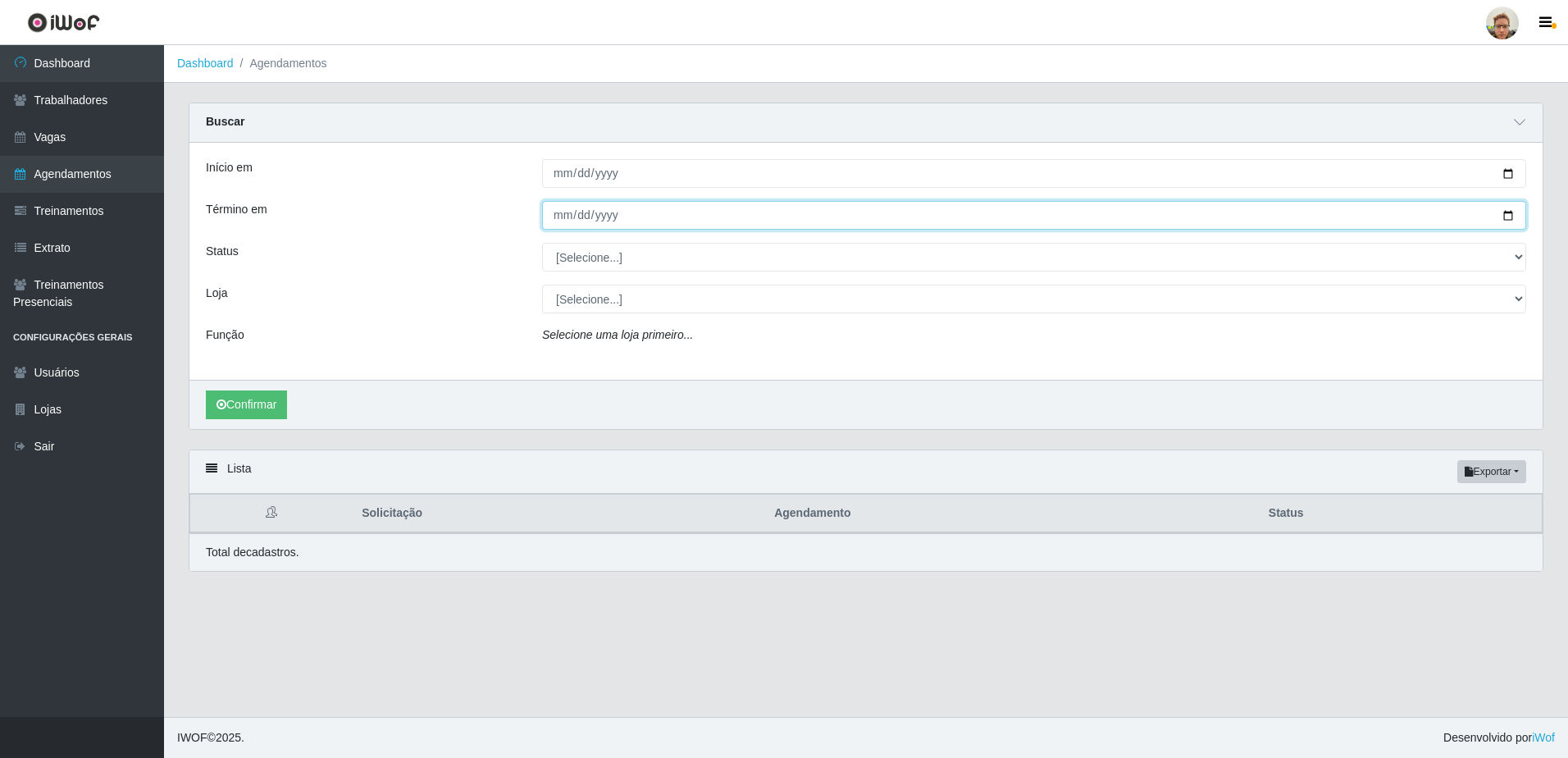
click at [1501, 217] on input "Término em" at bounding box center [1033, 215] width 984 height 29
type input "[DATE]"
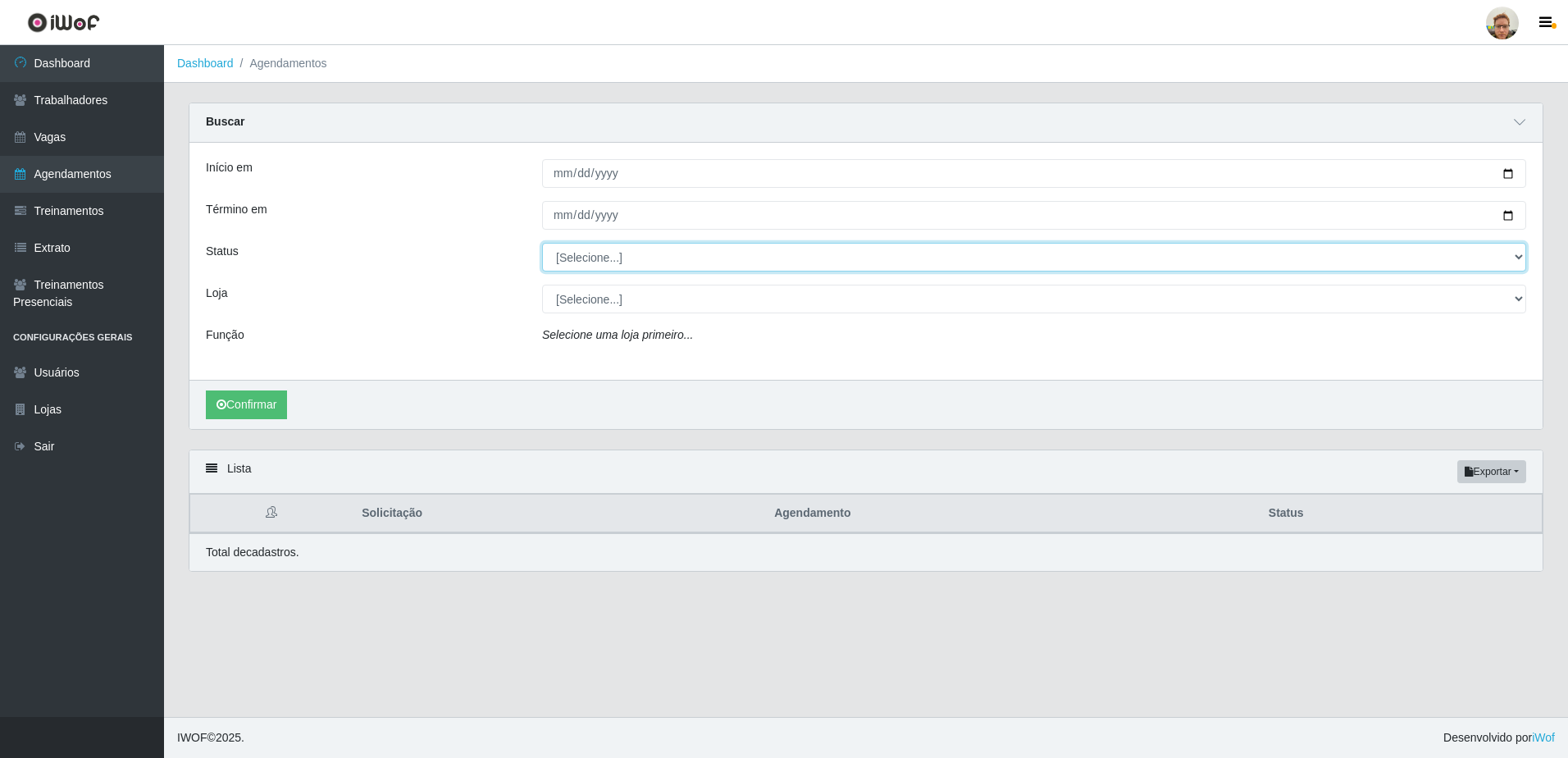
click at [628, 266] on select "[Selecione...] AGENDADO AGUARDANDO LIBERAR EM ANDAMENTO EM REVISÃO FINALIZADO C…" at bounding box center [1033, 257] width 984 height 29
select select "AGENDADO"
click at [542, 243] on select "[Selecione...] AGENDADO AGUARDANDO LIBERAR EM ANDAMENTO EM REVISÃO FINALIZADO C…" at bounding box center [1033, 257] width 984 height 29
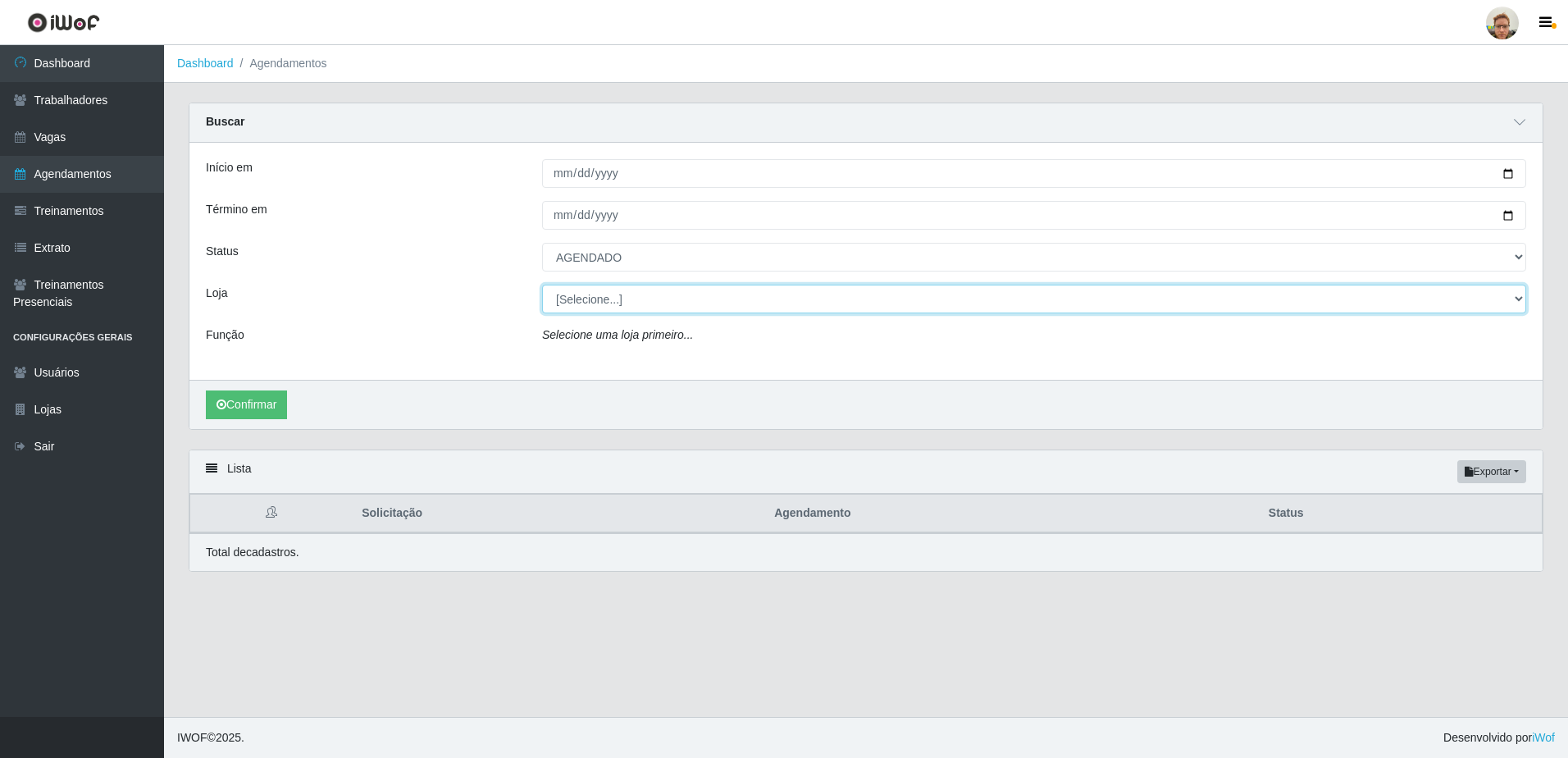
click at [627, 298] on select "[Selecione...] [GEOGRAPHIC_DATA][PERSON_NAME]" at bounding box center [1033, 299] width 984 height 29
select select "168"
click at [542, 286] on select "[Selecione...] [GEOGRAPHIC_DATA][PERSON_NAME]" at bounding box center [1033, 299] width 984 height 29
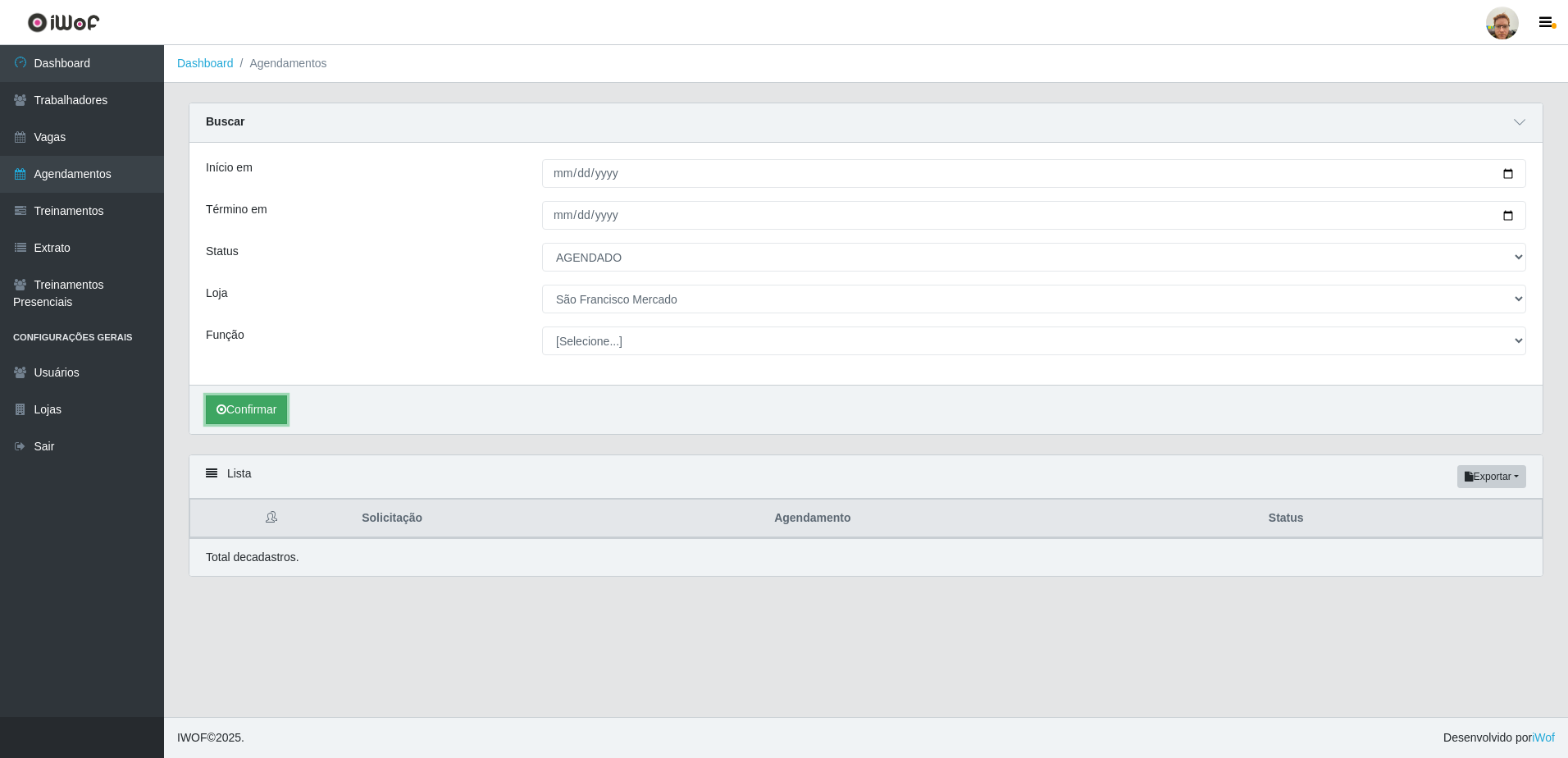
click at [229, 402] on button "Confirmar" at bounding box center [247, 409] width 81 height 29
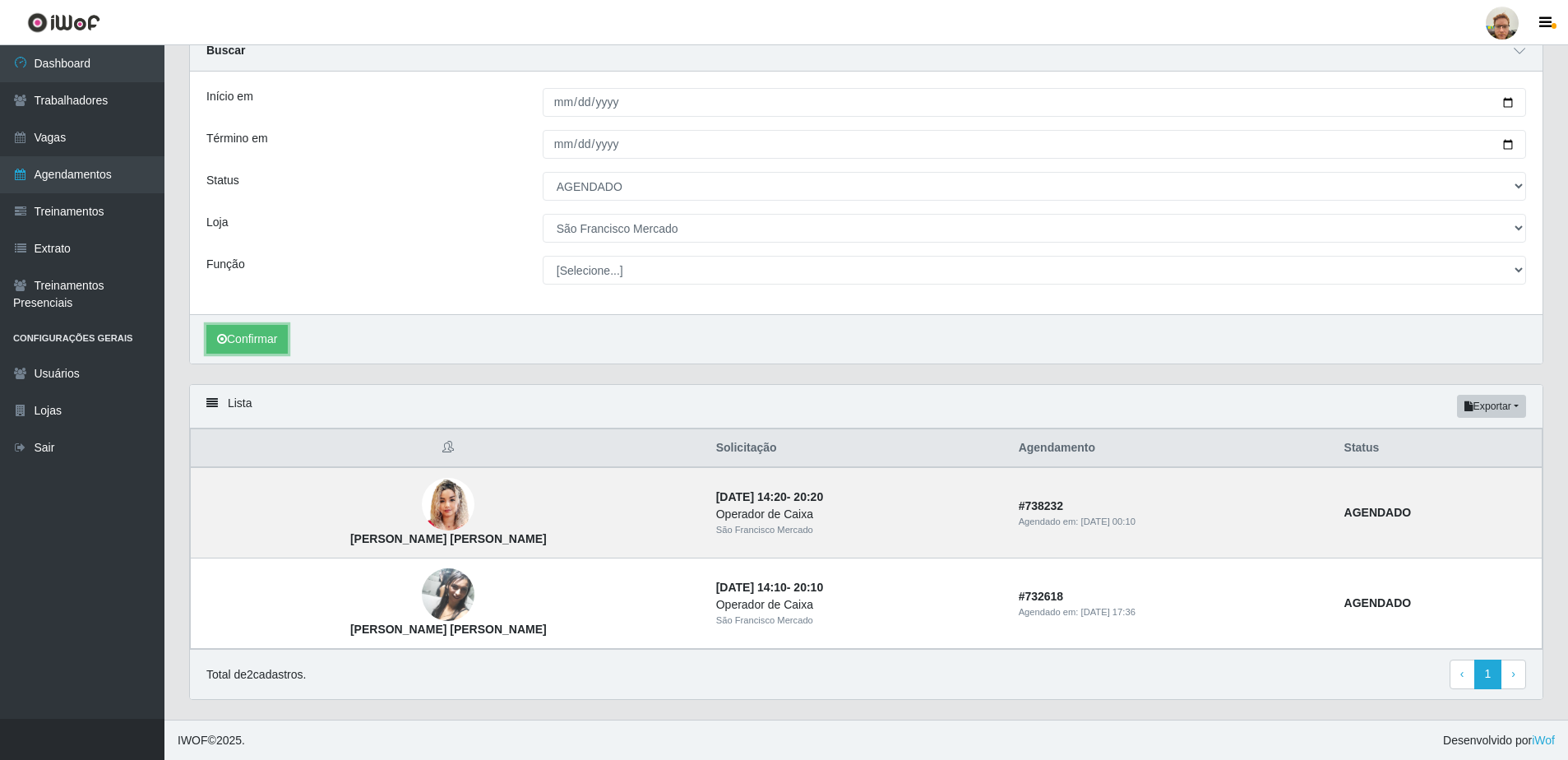
scroll to position [73, 0]
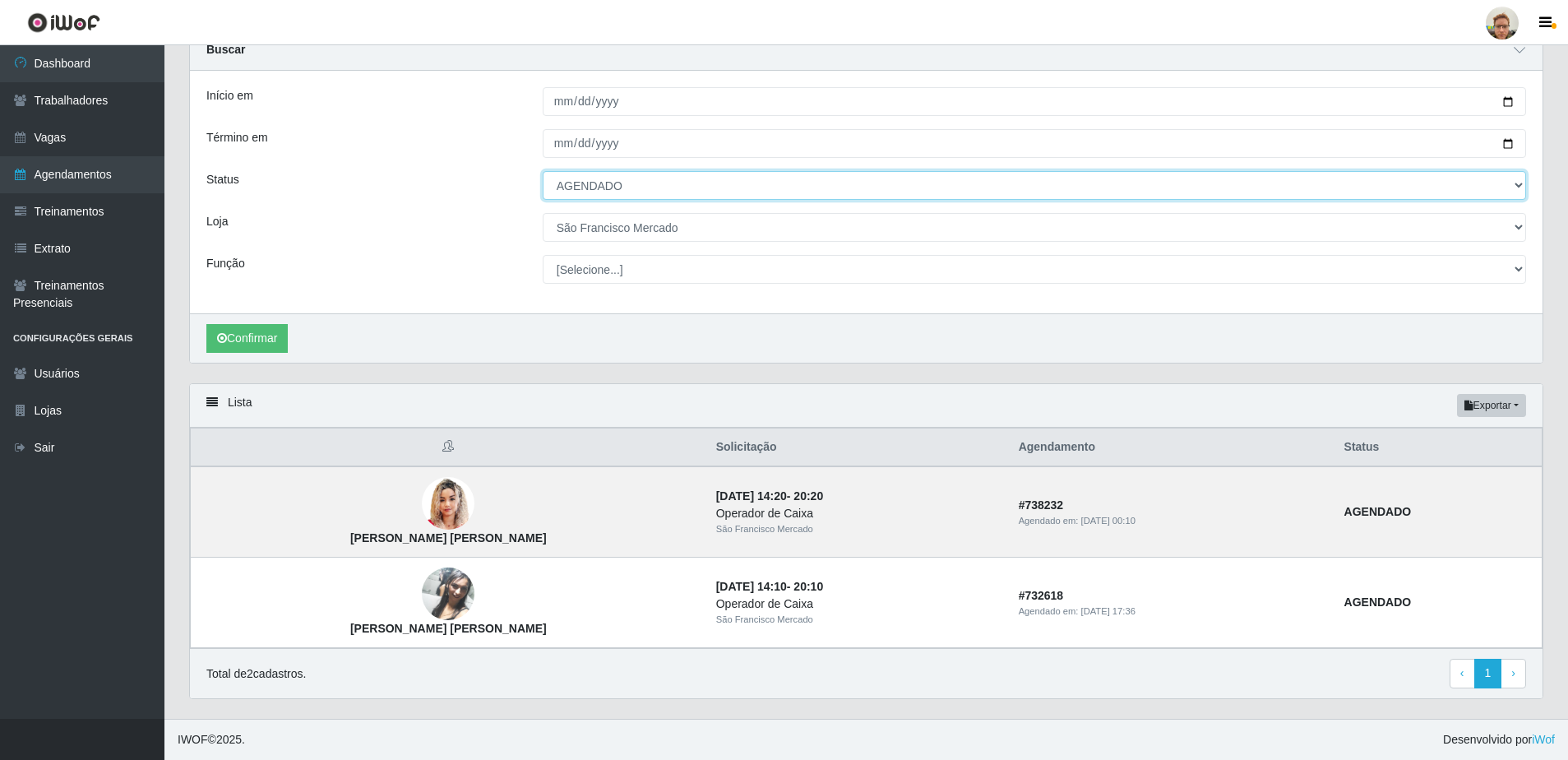
click at [609, 190] on select "[Selecione...] AGENDADO AGUARDANDO LIBERAR EM ANDAMENTO EM REVISÃO FINALIZADO C…" at bounding box center [1035, 185] width 984 height 29
click at [543, 171] on select "[Selecione...] AGENDADO AGUARDANDO LIBERAR EM ANDAMENTO EM REVISÃO FINALIZADO C…" at bounding box center [1035, 185] width 984 height 29
click at [597, 177] on select "[Selecione...] AGENDADO AGUARDANDO LIBERAR EM ANDAMENTO EM REVISÃO FINALIZADO C…" at bounding box center [1035, 185] width 984 height 29
select select "[Selecione...]"
click at [543, 171] on select "[Selecione...] AGENDADO AGUARDANDO LIBERAR EM ANDAMENTO EM REVISÃO FINALIZADO C…" at bounding box center [1035, 185] width 984 height 29
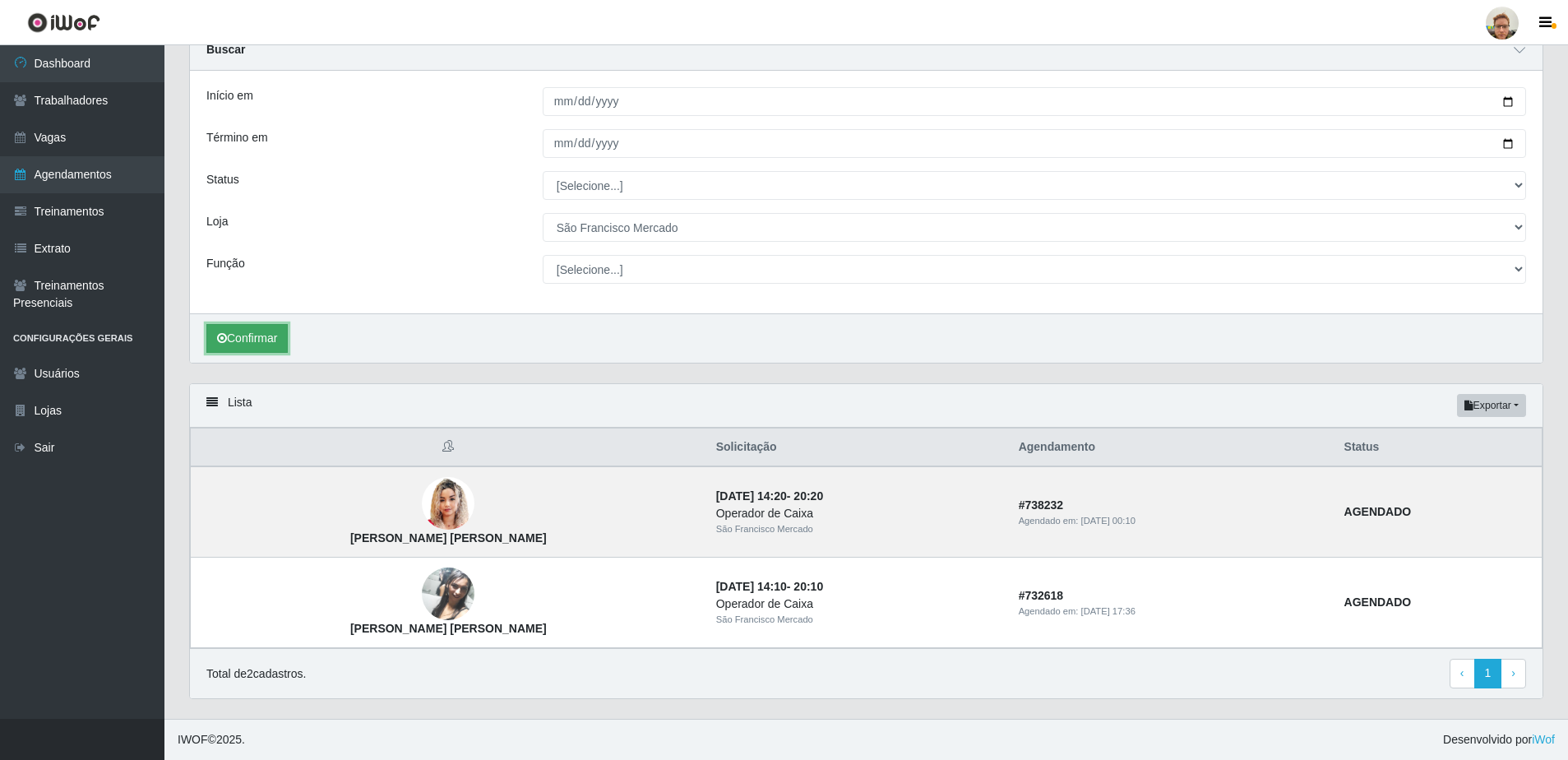
click at [270, 340] on button "Confirmar" at bounding box center [247, 338] width 82 height 29
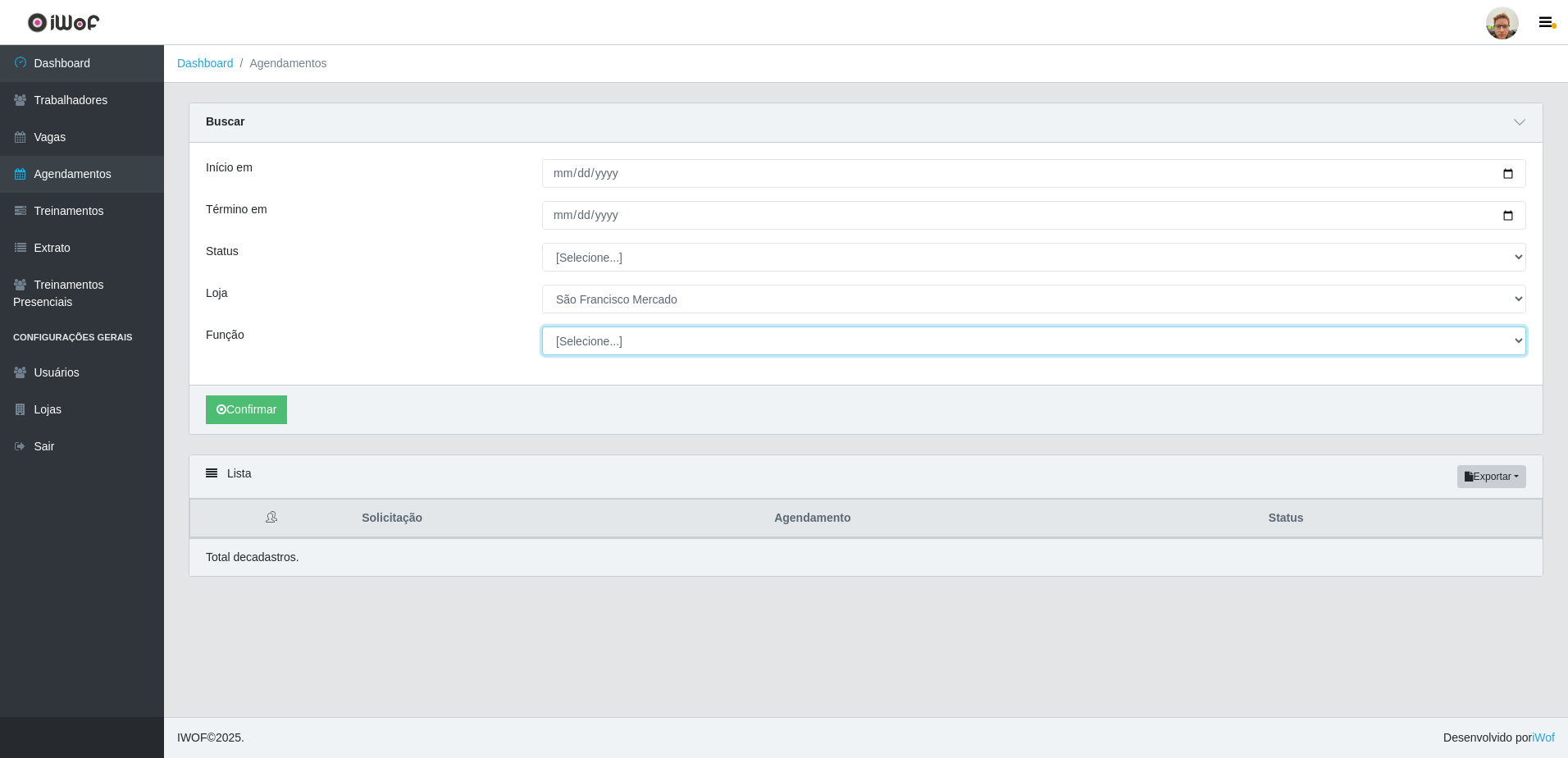
drag, startPoint x: 613, startPoint y: 342, endPoint x: 615, endPoint y: 359, distance: 17.1
click at [613, 342] on select "[Selecione...] Balconista de Açougue [PERSON_NAME] de Açougue + Balconista de A…" at bounding box center [1033, 340] width 984 height 29
select select "22"
click at [542, 327] on select "[Selecione...] Balconista de Açougue [PERSON_NAME] de Açougue + Balconista de A…" at bounding box center [1033, 340] width 984 height 29
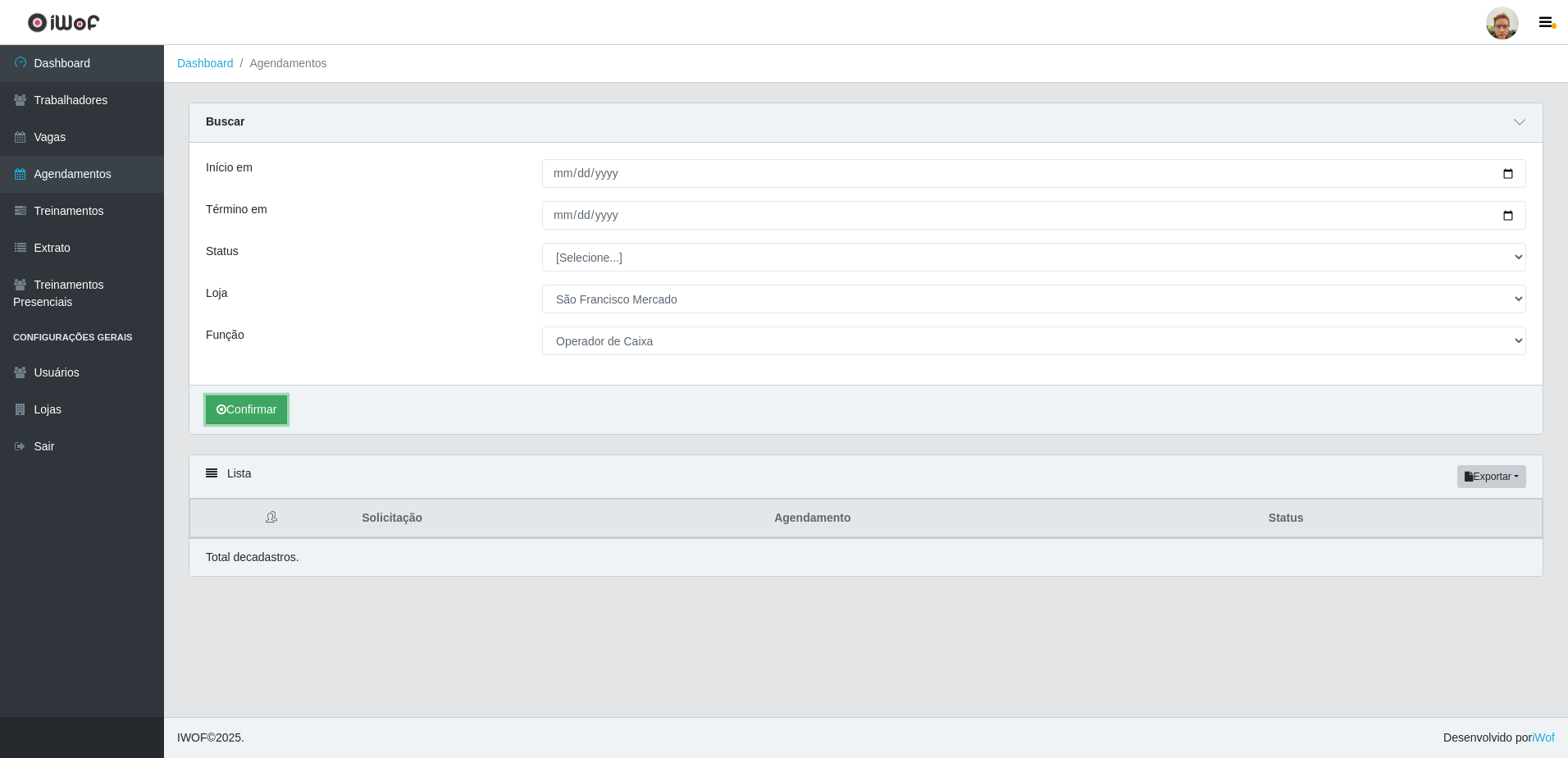
click at [229, 417] on button "Confirmar" at bounding box center [247, 409] width 81 height 29
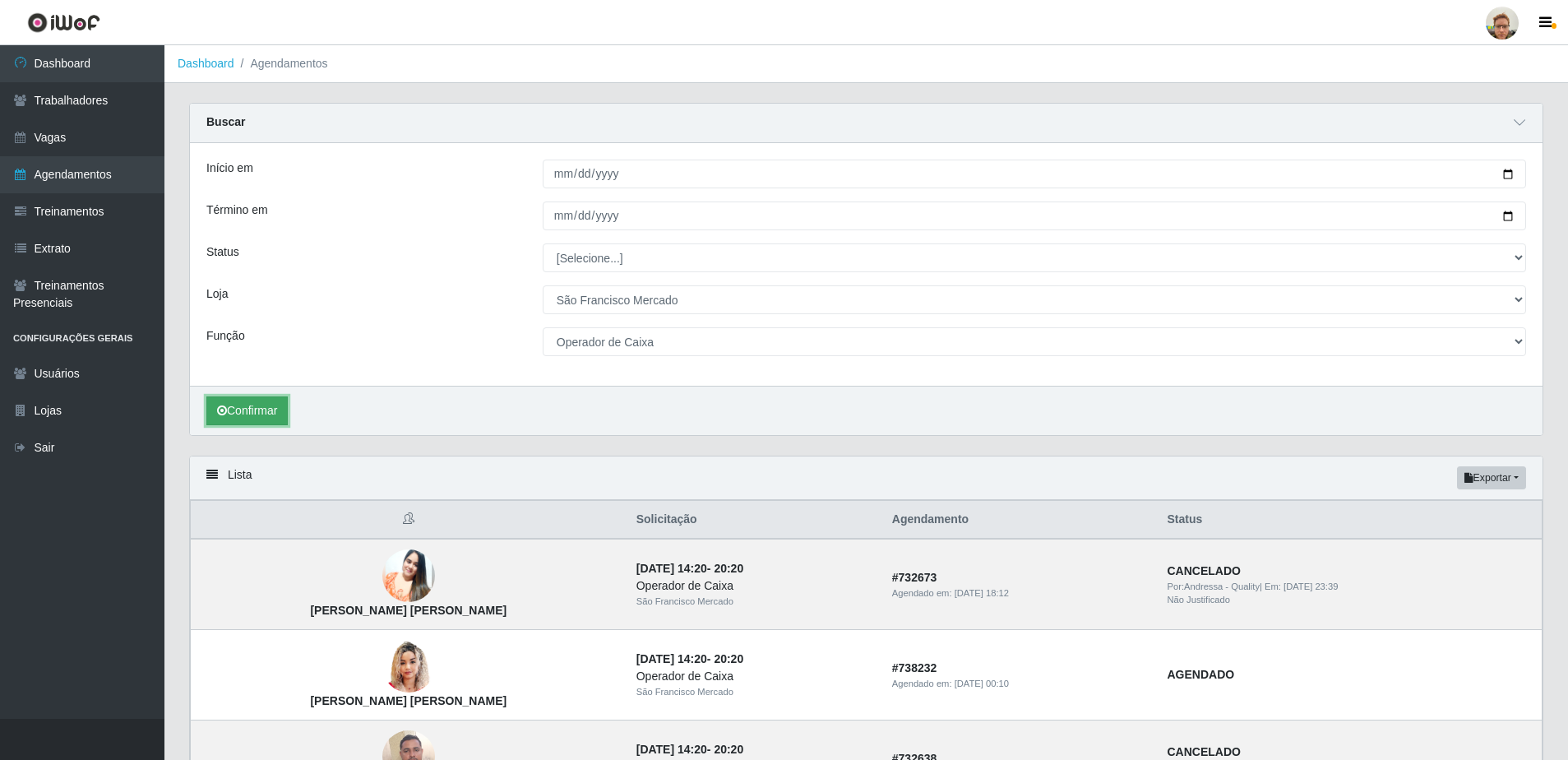
click at [230, 418] on button "Confirmar" at bounding box center [247, 410] width 82 height 29
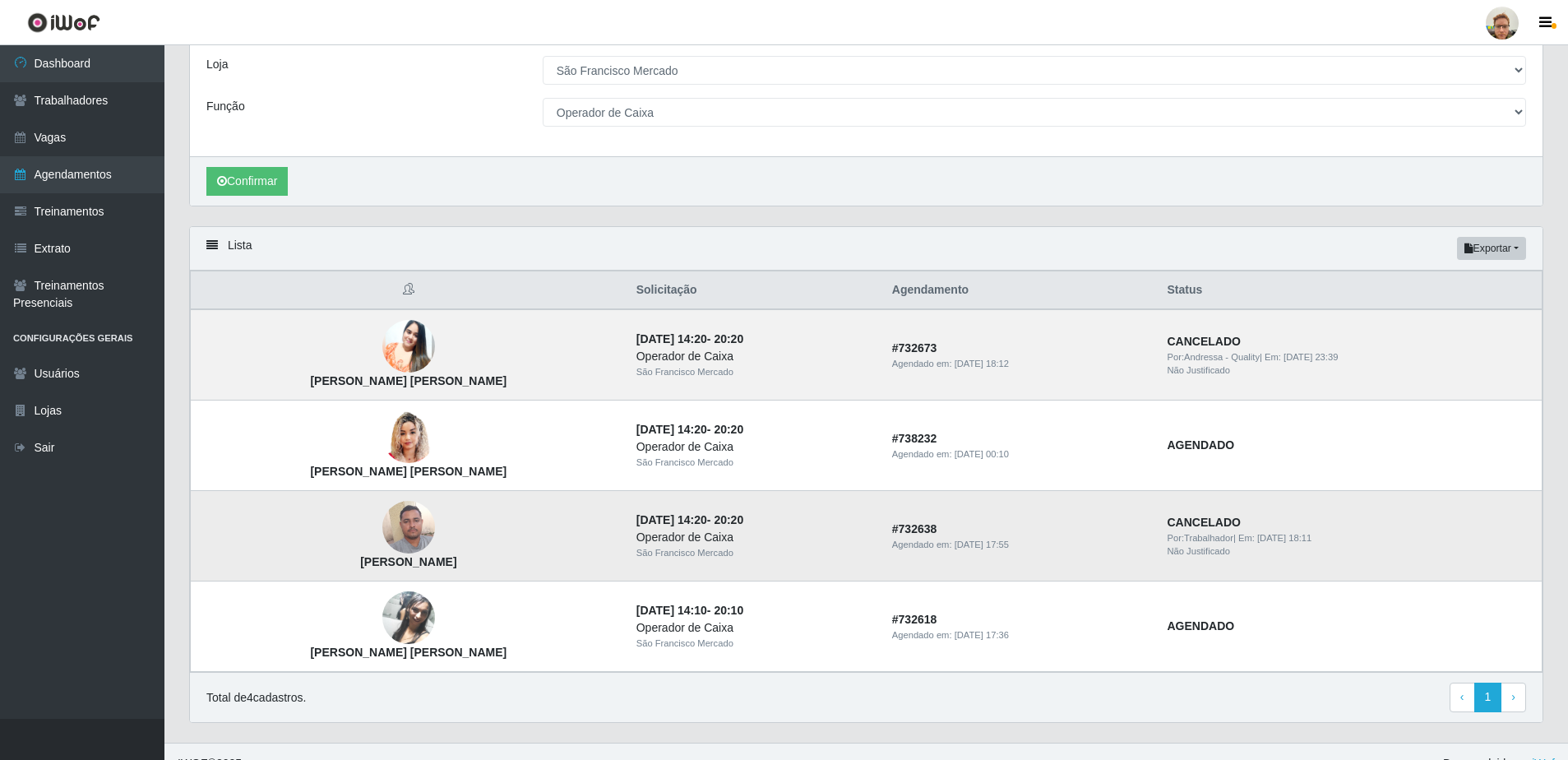
scroll to position [254, 0]
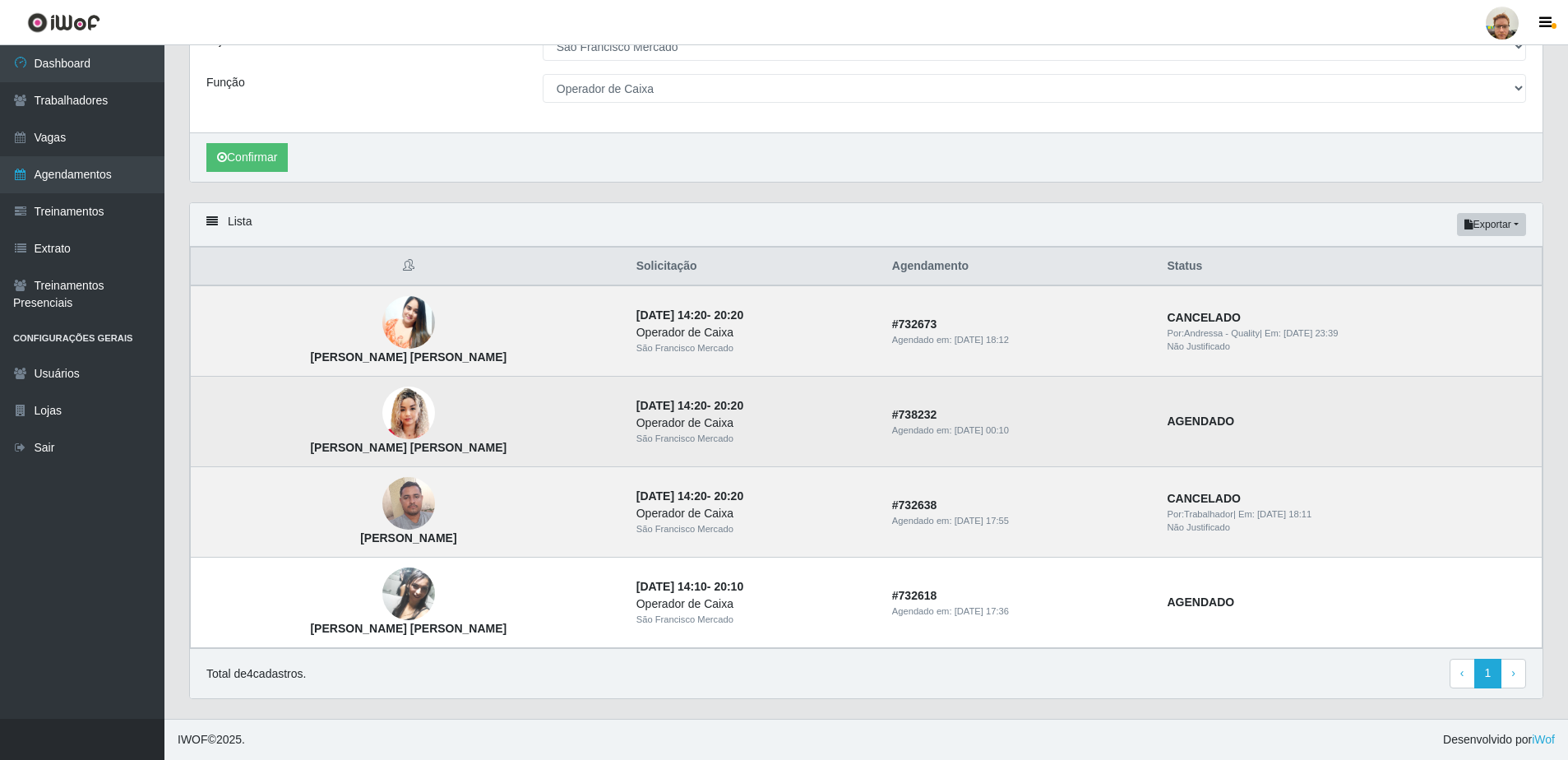
click at [394, 404] on img at bounding box center [408, 413] width 52 height 65
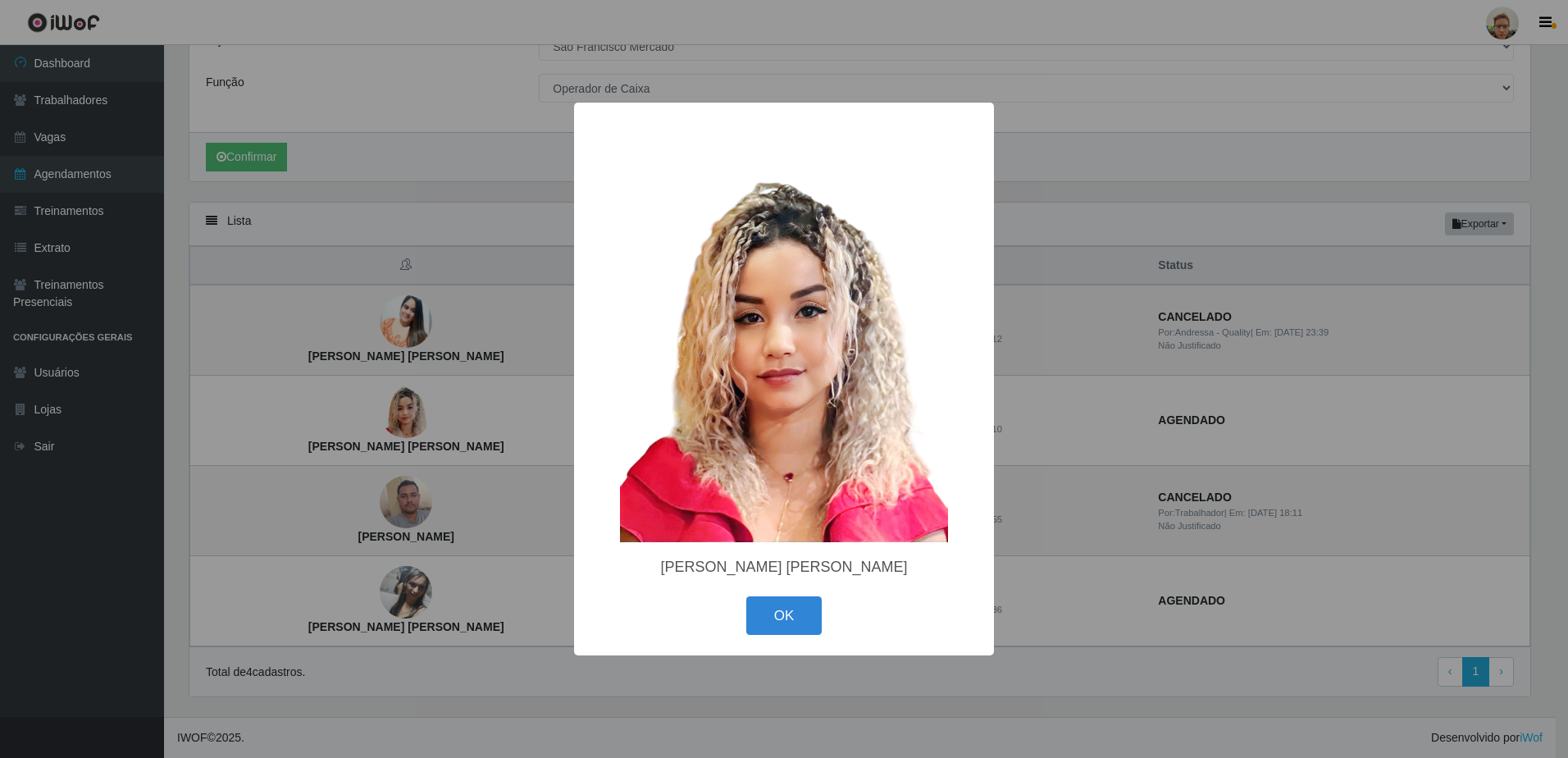
click at [446, 423] on div "× [PERSON_NAME] [PERSON_NAME] OK Cancel" at bounding box center [784, 379] width 1568 height 758
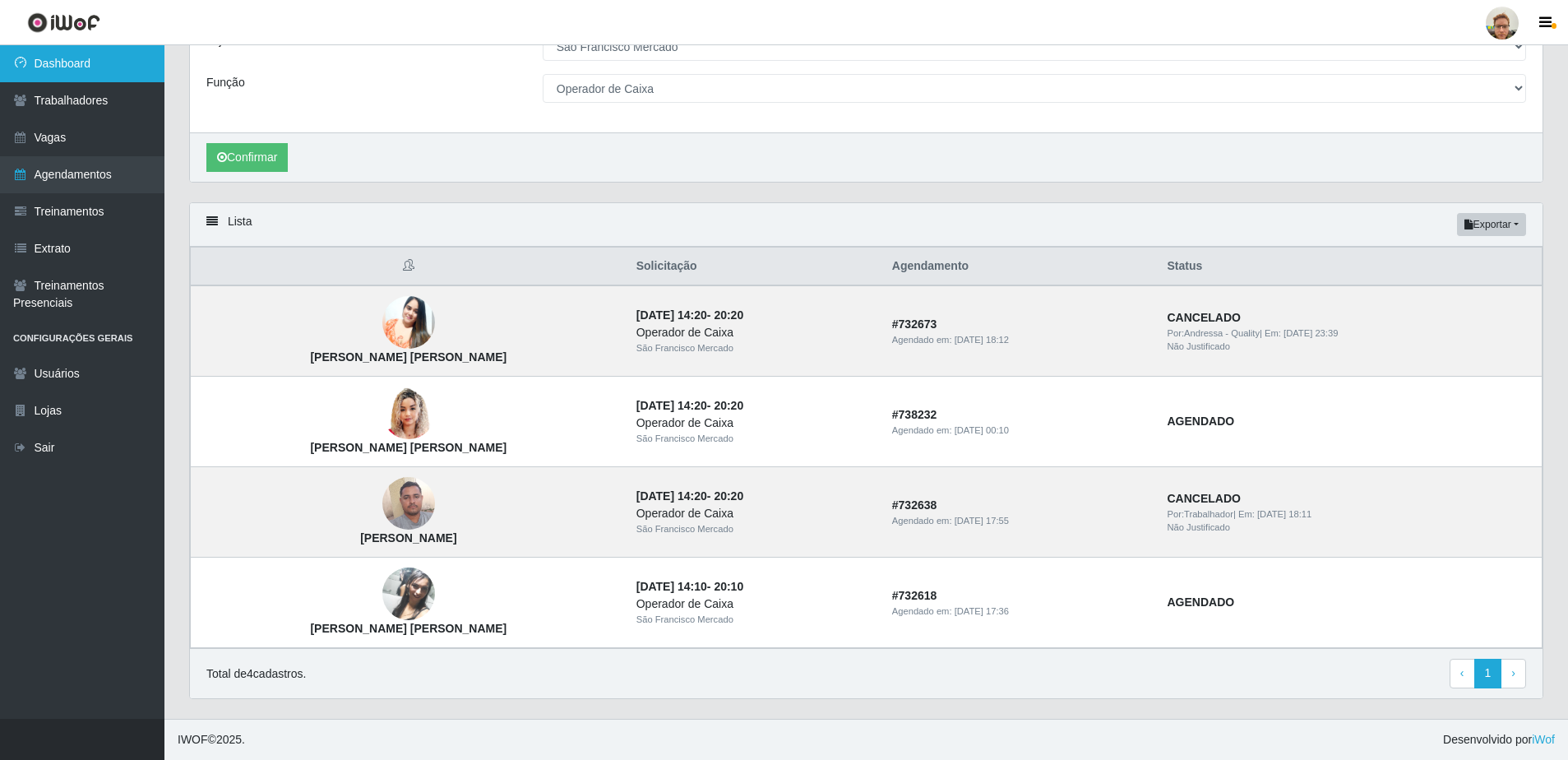
click at [98, 72] on link "Dashboard" at bounding box center [82, 63] width 165 height 37
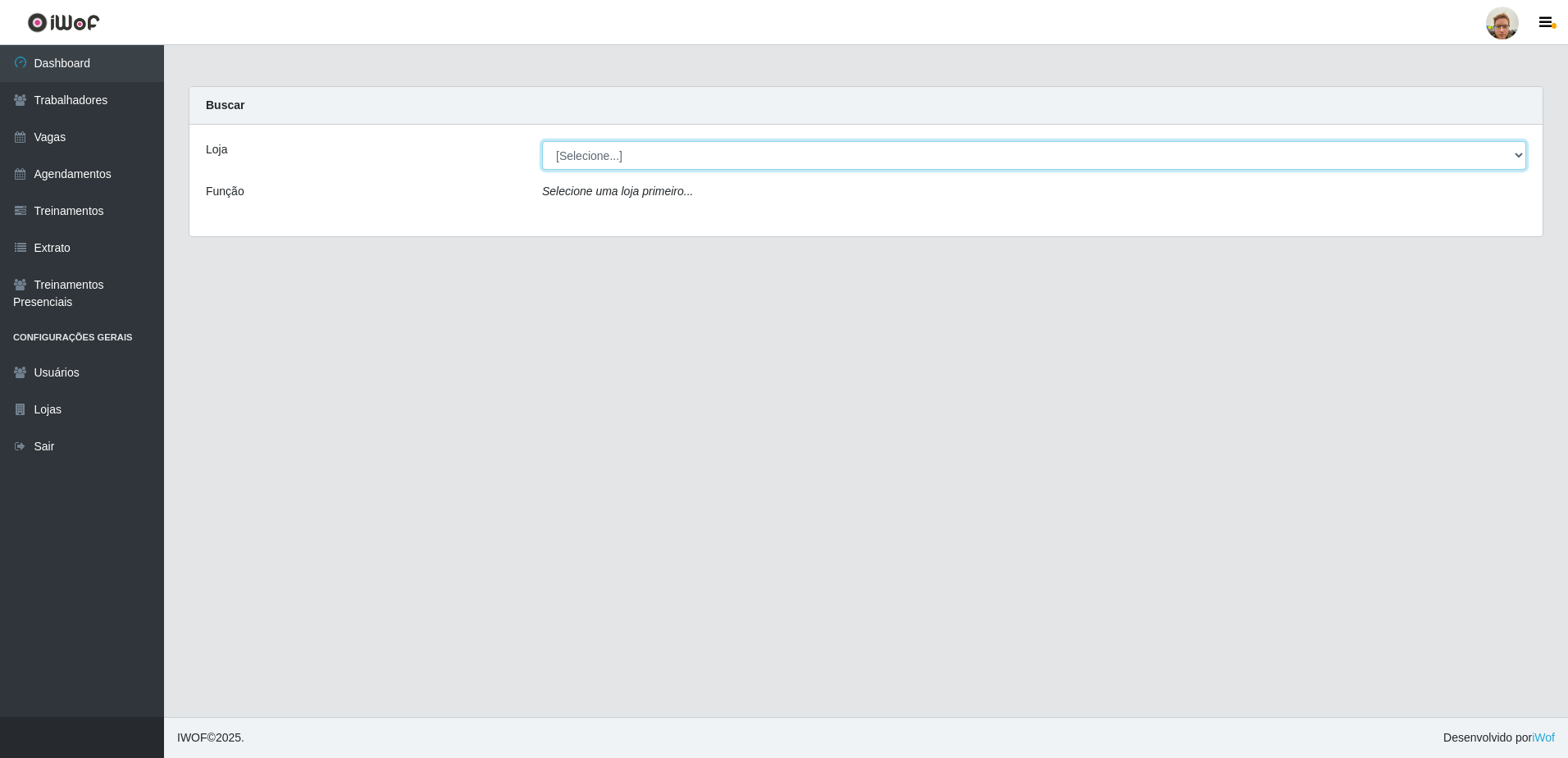
drag, startPoint x: 594, startPoint y: 158, endPoint x: 592, endPoint y: 166, distance: 8.2
click at [594, 158] on select "[Selecione...] [GEOGRAPHIC_DATA][PERSON_NAME]" at bounding box center [1033, 155] width 984 height 29
select select "168"
click at [542, 141] on select "[Selecione...] [GEOGRAPHIC_DATA][PERSON_NAME]" at bounding box center [1033, 155] width 984 height 29
